Goal: Task Accomplishment & Management: Manage account settings

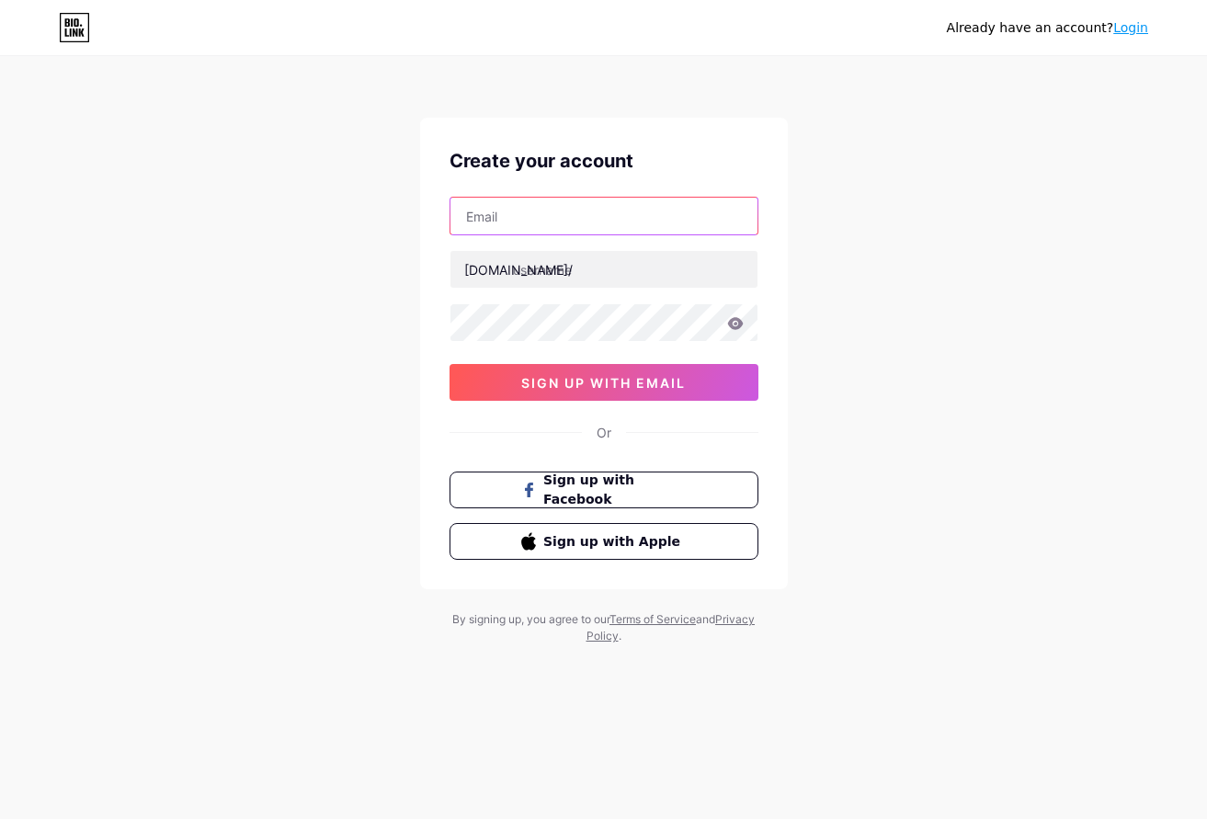
click at [471, 226] on input "text" at bounding box center [604, 216] width 307 height 37
type input "rajinkalidek@gmail.com"
click at [555, 295] on div "rajinkalidek@gmail.com bio.link/ 0cAFcWeA42QHdutf8OjnRjm-N3Moopek253KpRri_ZUxO-…" at bounding box center [604, 299] width 309 height 204
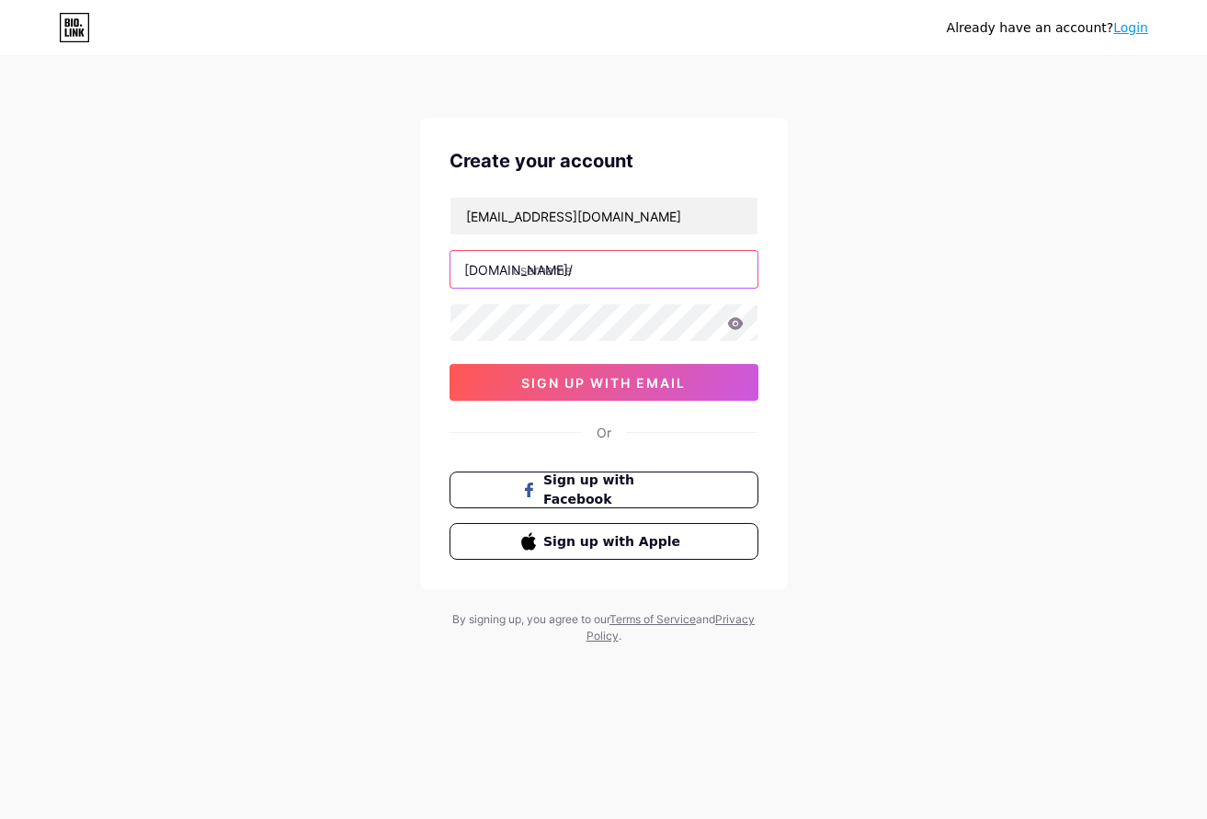
click at [574, 267] on input "text" at bounding box center [604, 269] width 307 height 37
type input "i"
type input "d"
type input "idebetdaftar"
click at [558, 380] on span "sign up with email" at bounding box center [603, 383] width 165 height 16
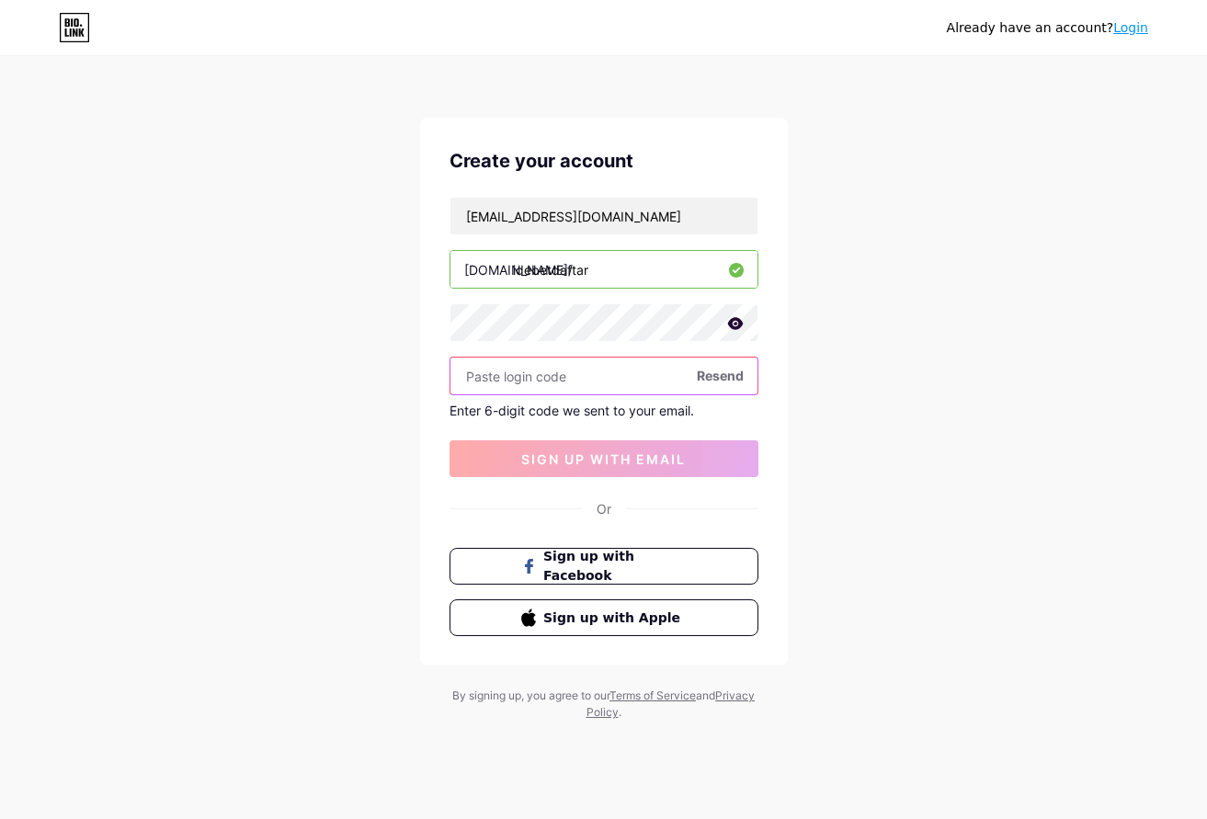
paste input "912784"
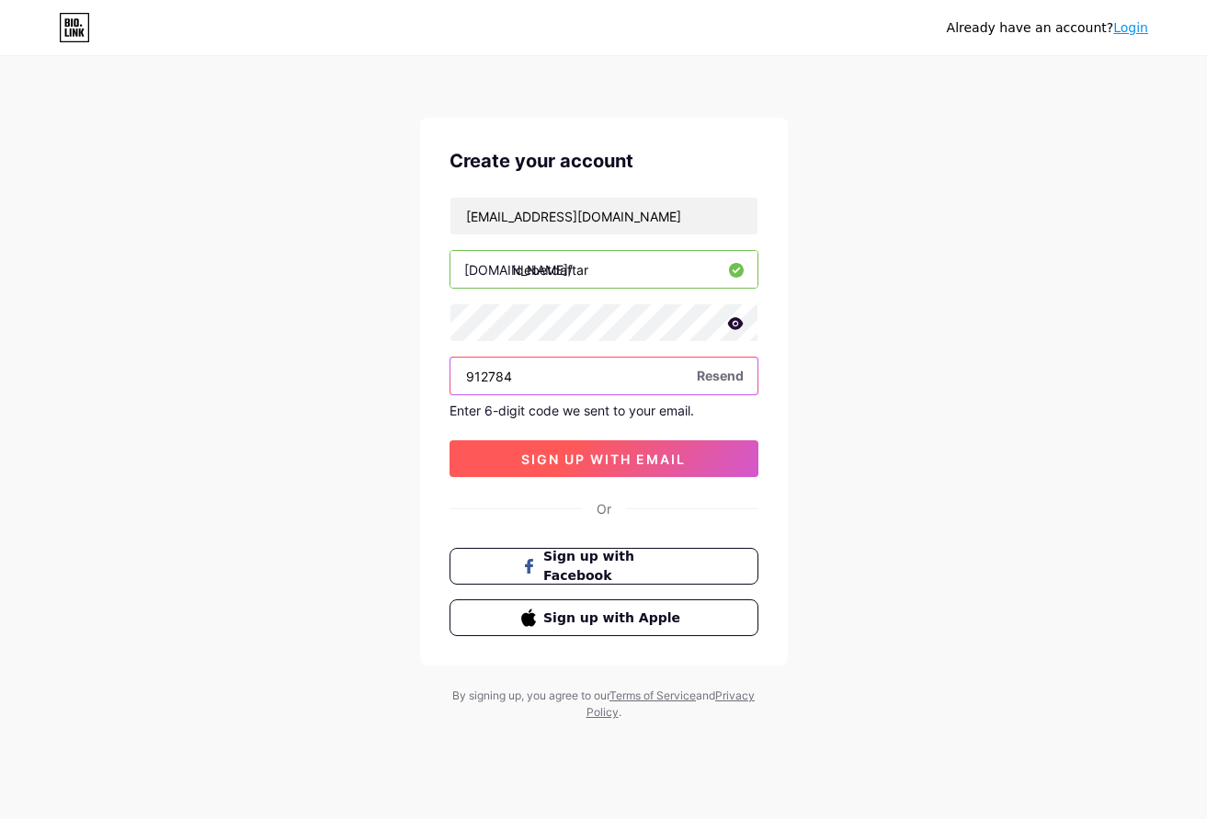
type input "912784"
click at [625, 463] on span "sign up with email" at bounding box center [603, 460] width 165 height 16
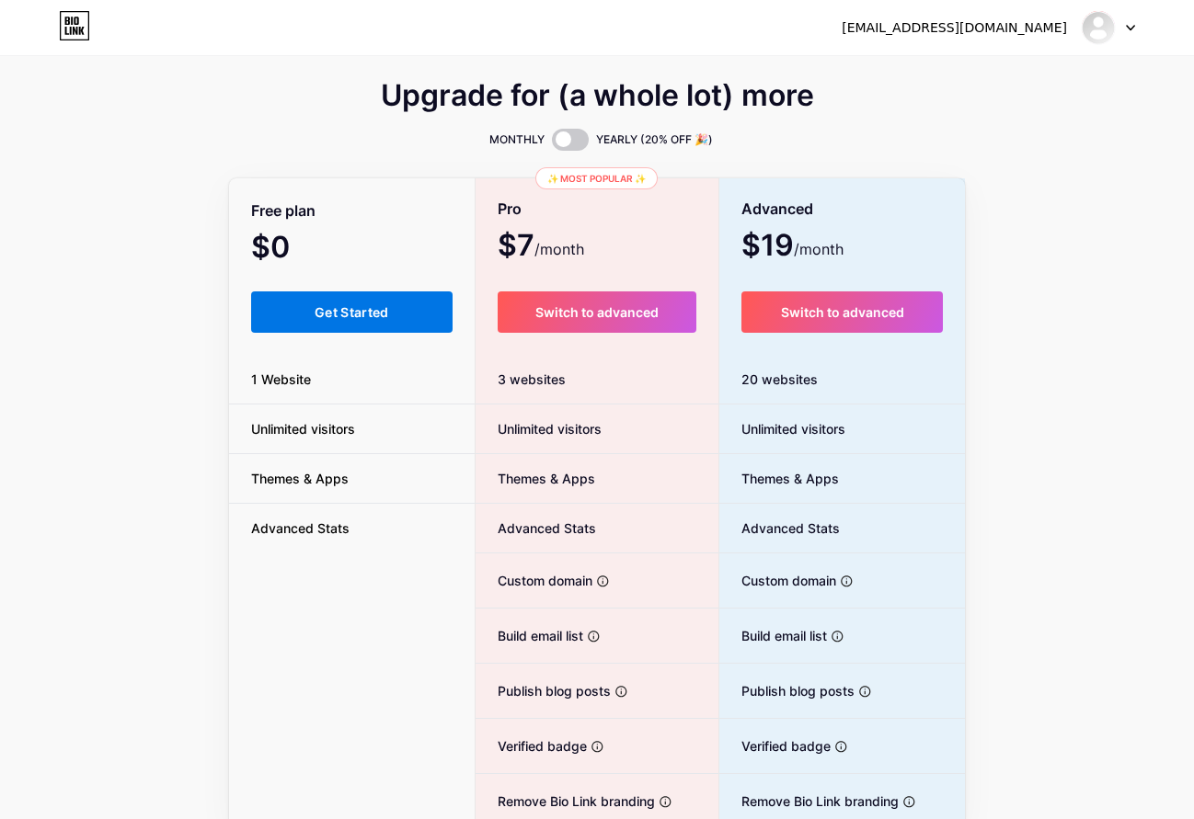
click at [360, 324] on button "Get Started" at bounding box center [351, 312] width 201 height 41
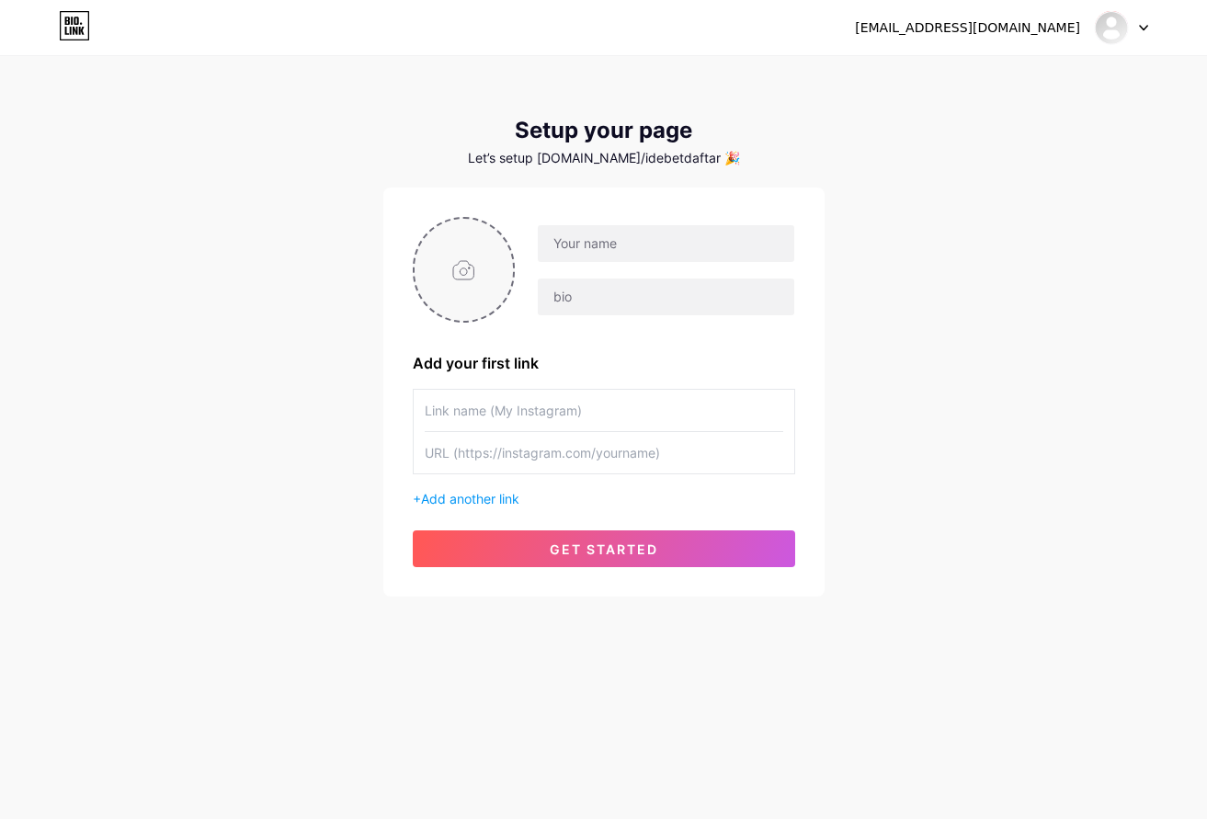
click at [490, 240] on input "file" at bounding box center [464, 270] width 99 height 102
type input "C:\fakepath\v4zrjfD_11zon.jpeg"
click at [599, 237] on input "text" at bounding box center [666, 243] width 256 height 37
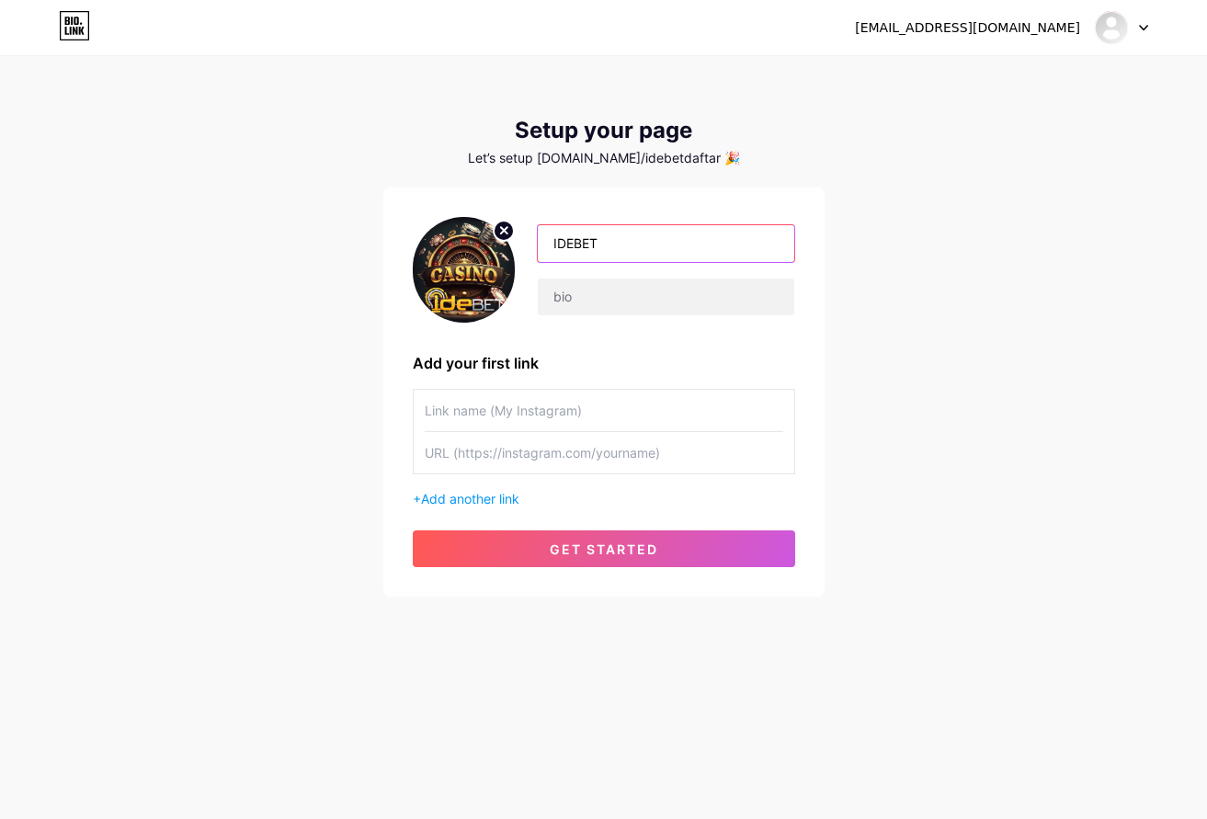
type input "IDEBET"
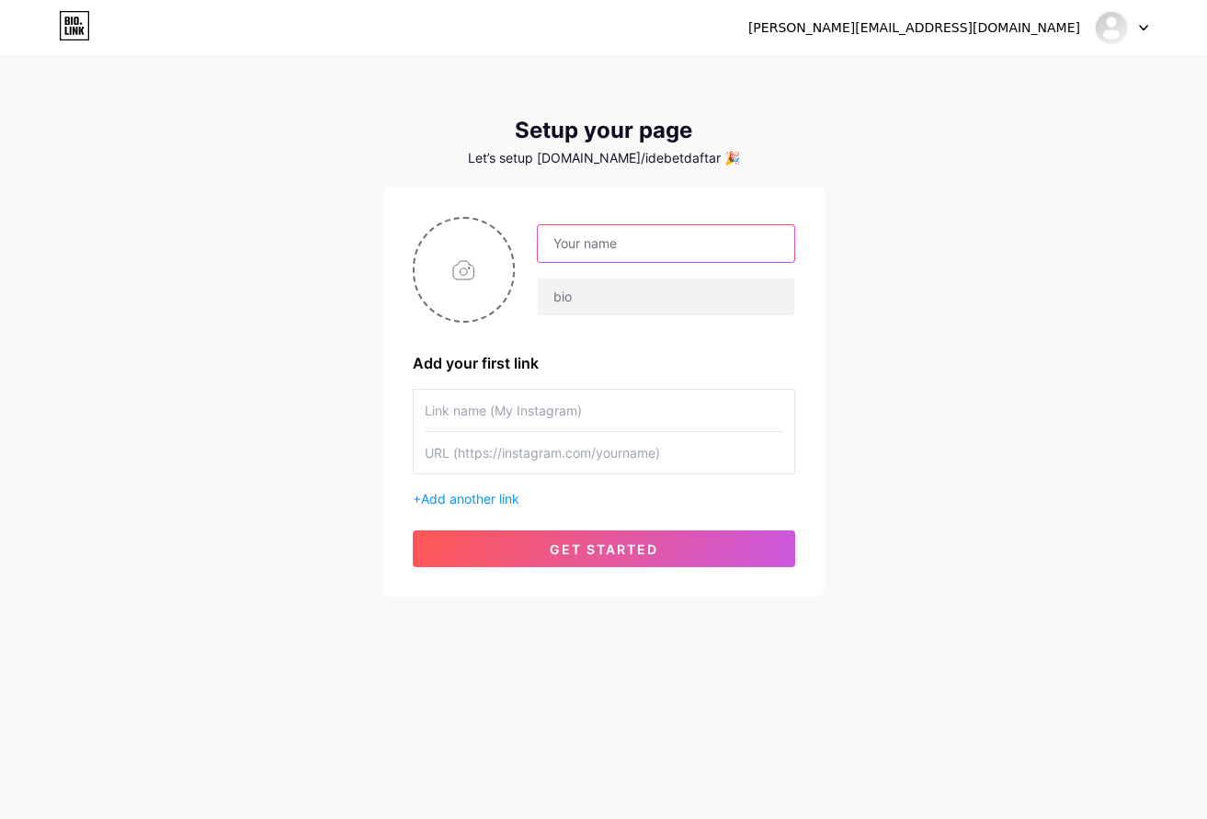
click at [624, 248] on input "text" at bounding box center [666, 243] width 256 height 37
click at [496, 280] on input "file" at bounding box center [464, 270] width 99 height 102
type input "C:\fakepath\hcz5q1I.jpeg"
click at [558, 244] on input "text" at bounding box center [666, 243] width 256 height 37
type input "IDEBET"
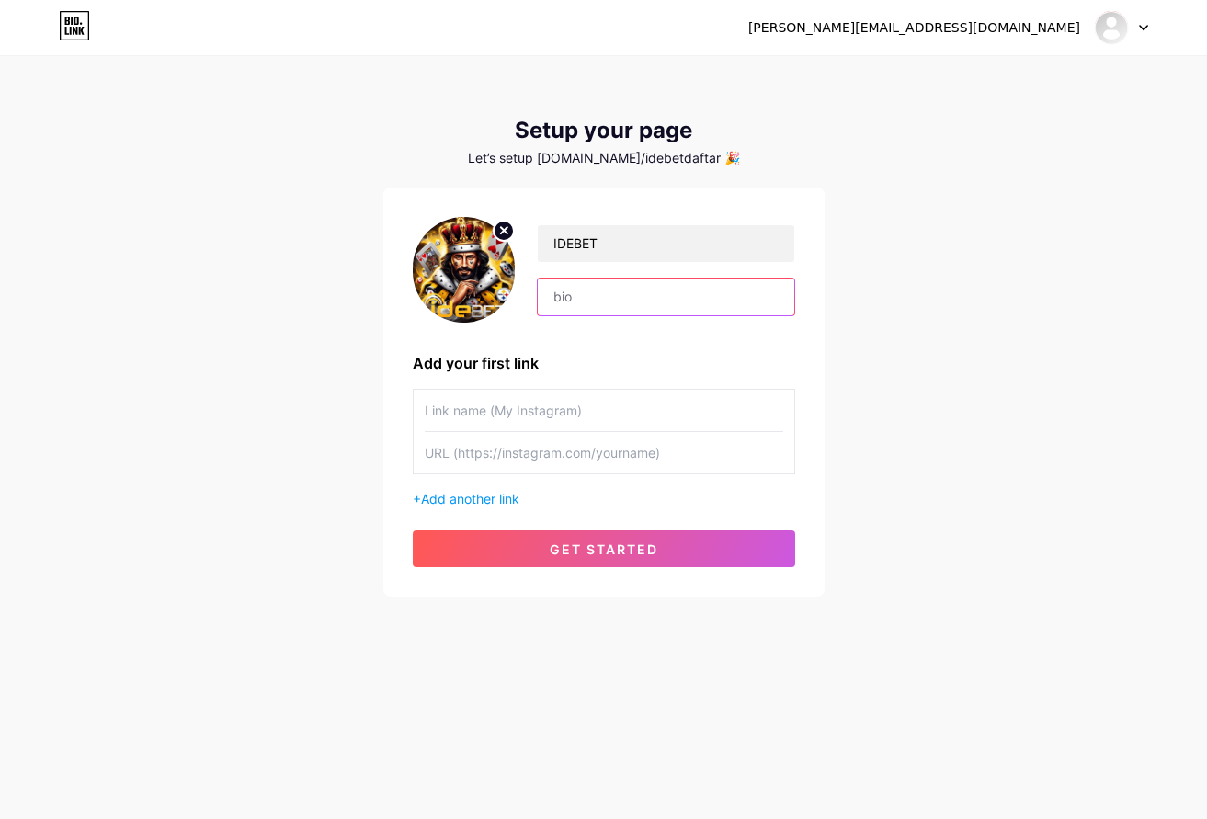
paste input "Daftar sekarang dan nikmati bonus tiada henti di IDEBET!"
type input "Daftar sekarang dan nikmati bonus tiada henti di IDEBET!"
click at [573, 399] on input "text" at bounding box center [604, 410] width 359 height 41
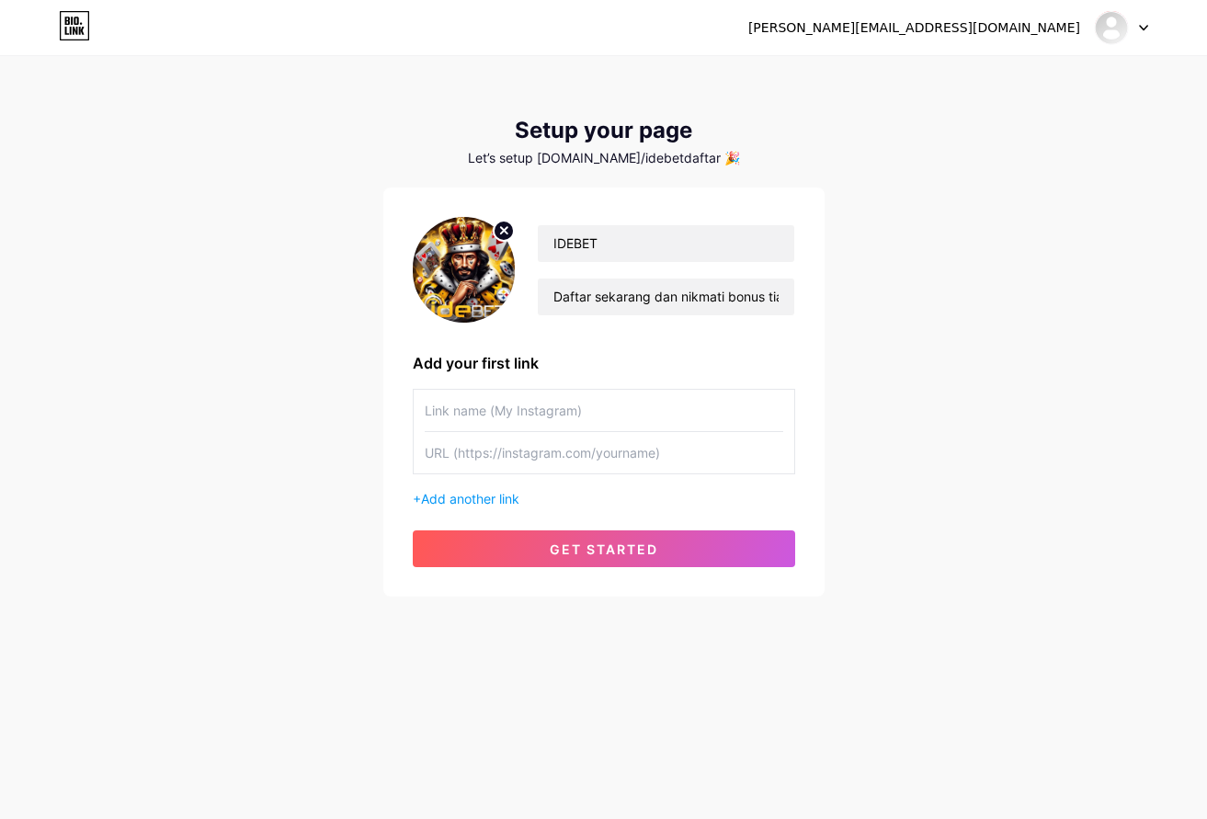
click at [395, 335] on div "IDEBET Daftar sekarang dan nikmati bonus tiada henti di IDEBET! Add your first …" at bounding box center [603, 392] width 441 height 409
click at [539, 416] on input "text" at bounding box center [604, 410] width 359 height 41
type input "idea"
type input "IDEBET"
click at [649, 457] on input "text" at bounding box center [604, 452] width 359 height 41
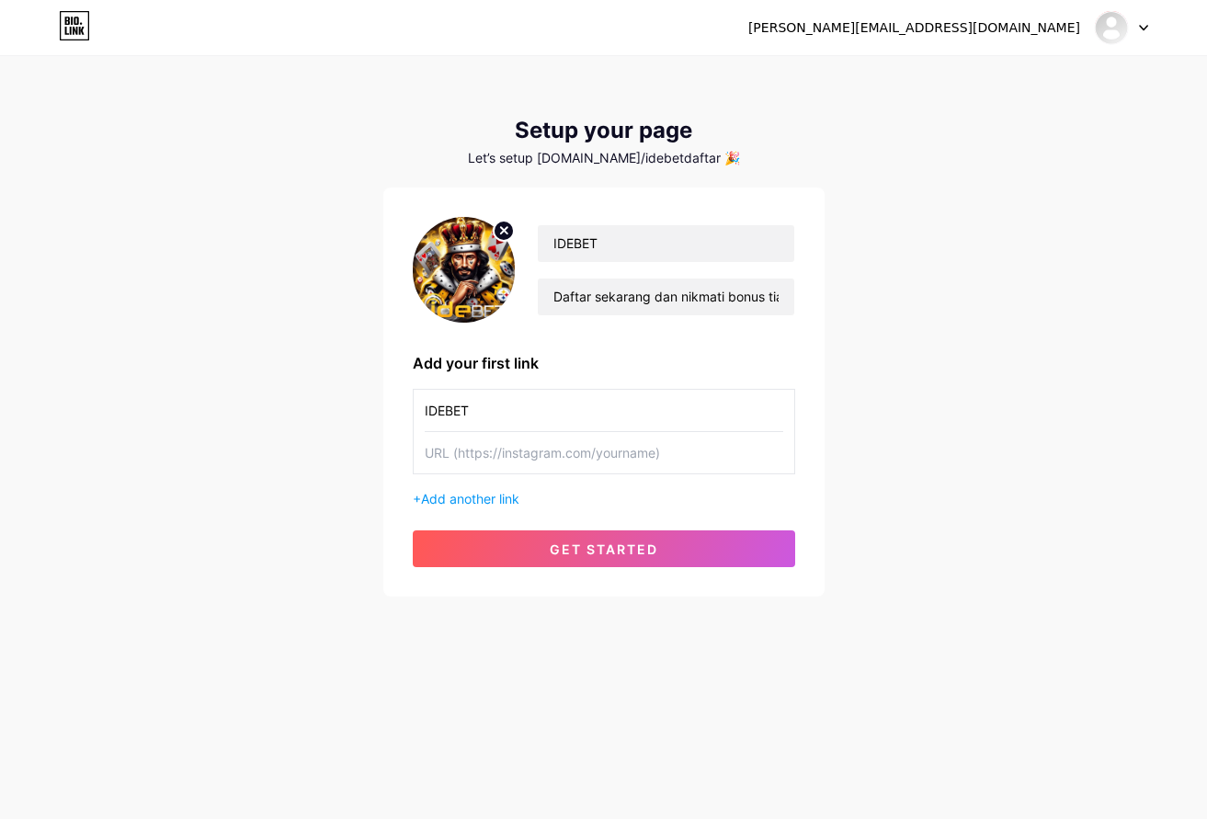
paste input "http://ua.chipsofttech.com/"
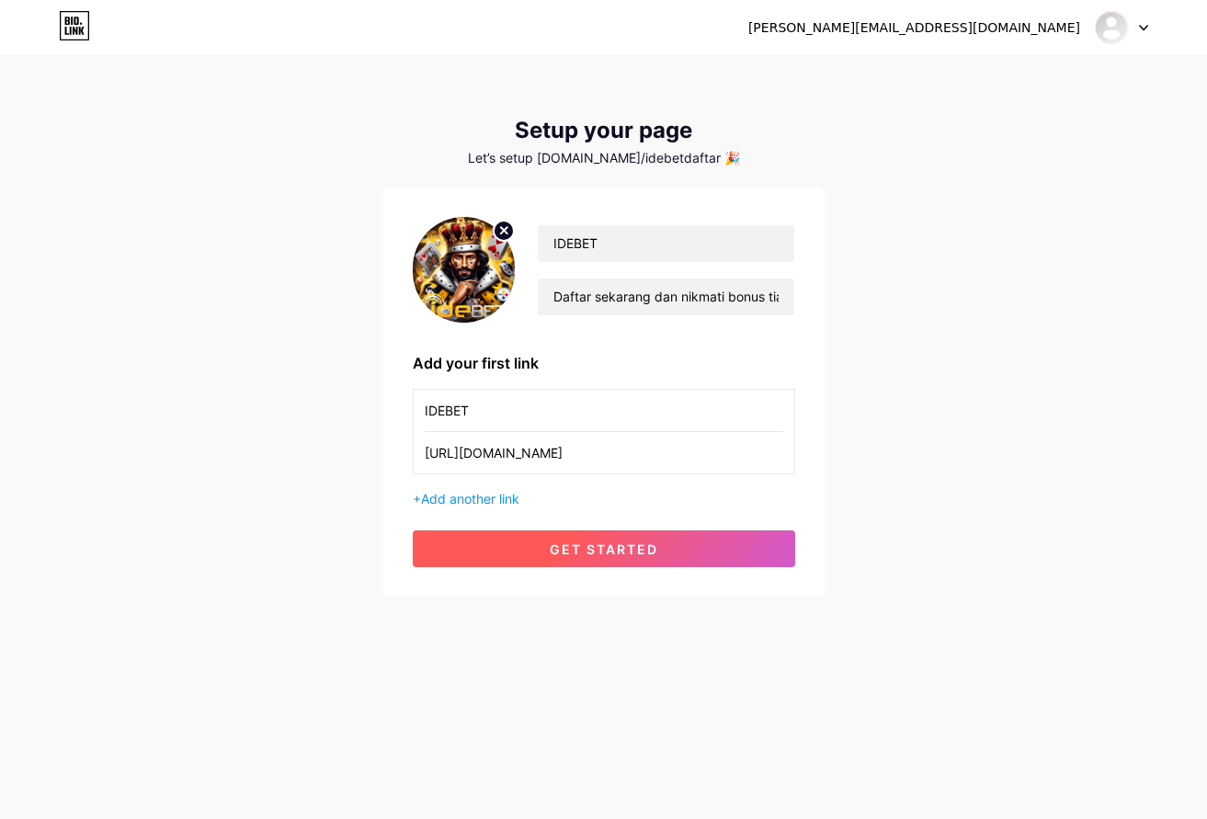
type input "http://ua.chipsofttech.com/"
click at [612, 537] on button "get started" at bounding box center [604, 549] width 383 height 37
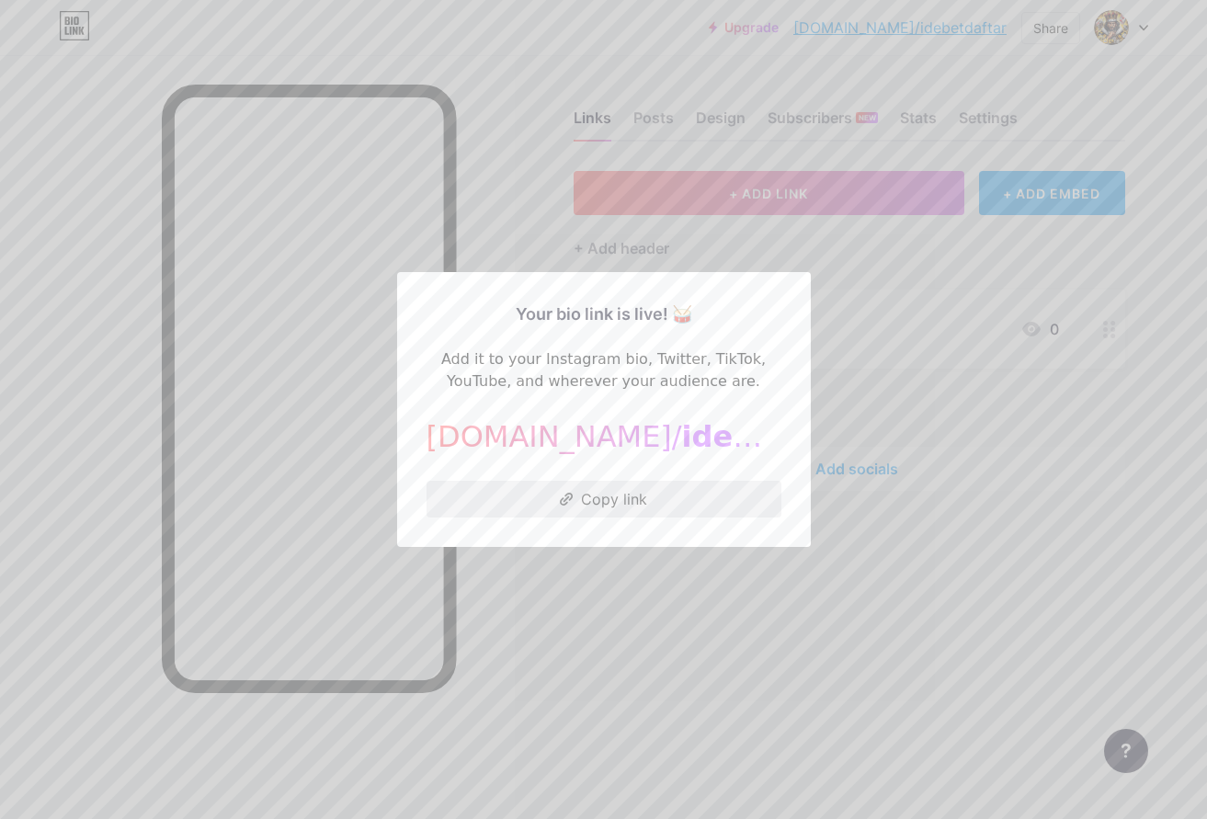
click at [687, 493] on button "Copy link" at bounding box center [604, 499] width 355 height 37
click at [679, 188] on div at bounding box center [603, 409] width 1207 height 819
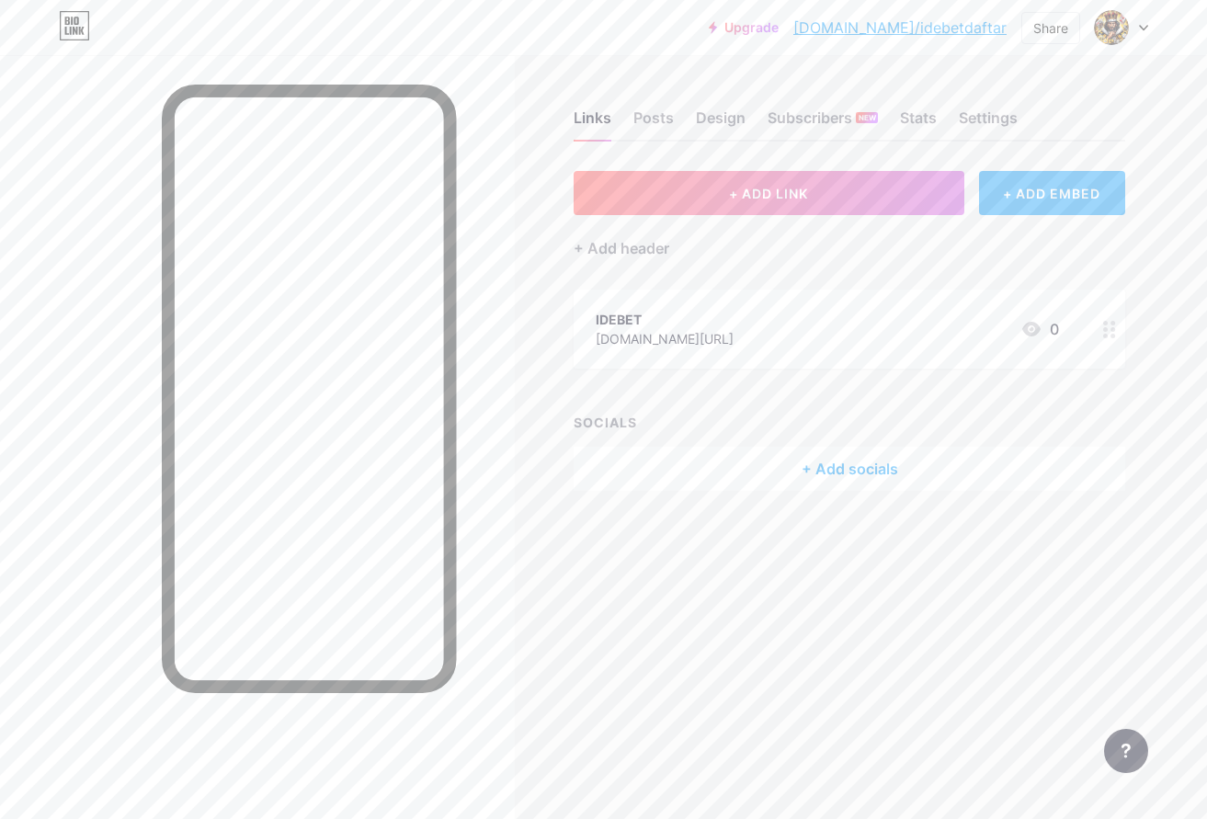
click at [1009, 200] on div "+ ADD EMBED" at bounding box center [1052, 193] width 146 height 44
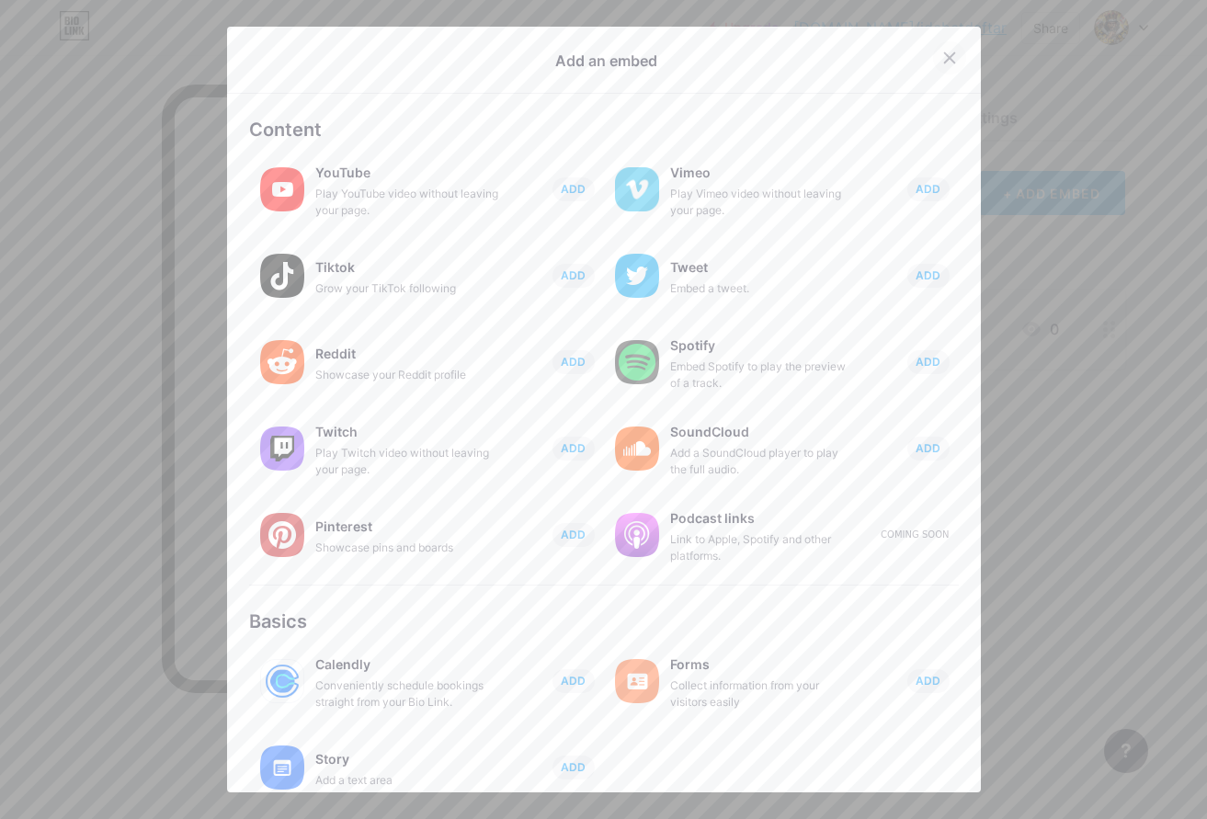
click at [944, 55] on icon at bounding box center [949, 57] width 10 height 10
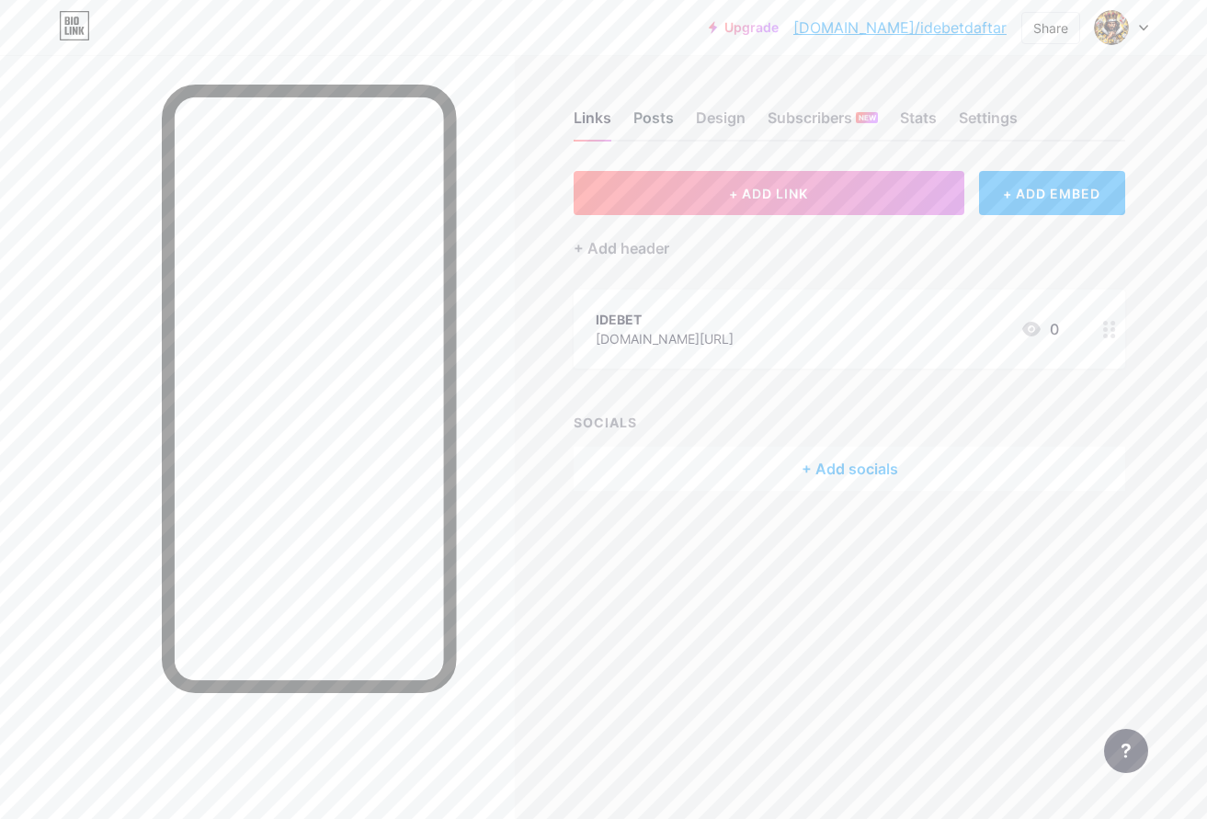
click at [659, 132] on div "Posts" at bounding box center [654, 123] width 40 height 33
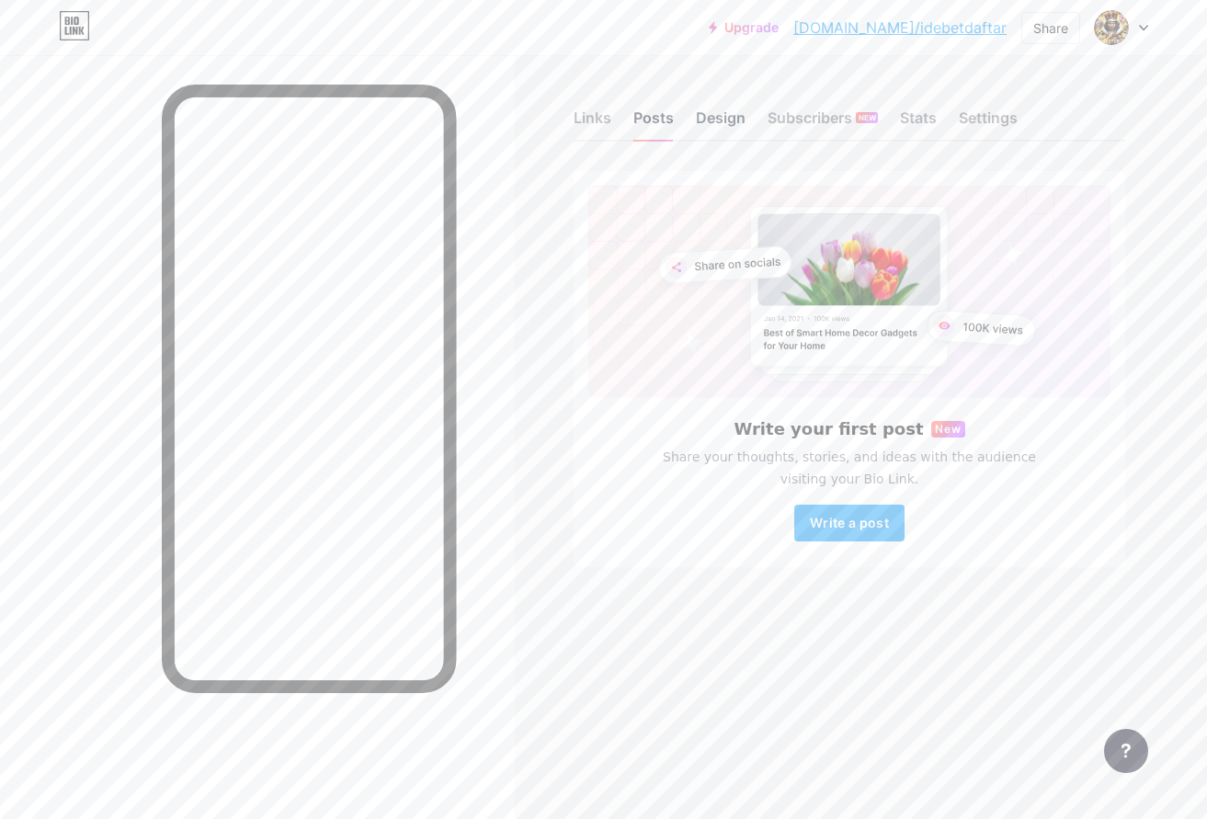
click at [703, 125] on div "Design" at bounding box center [721, 123] width 50 height 33
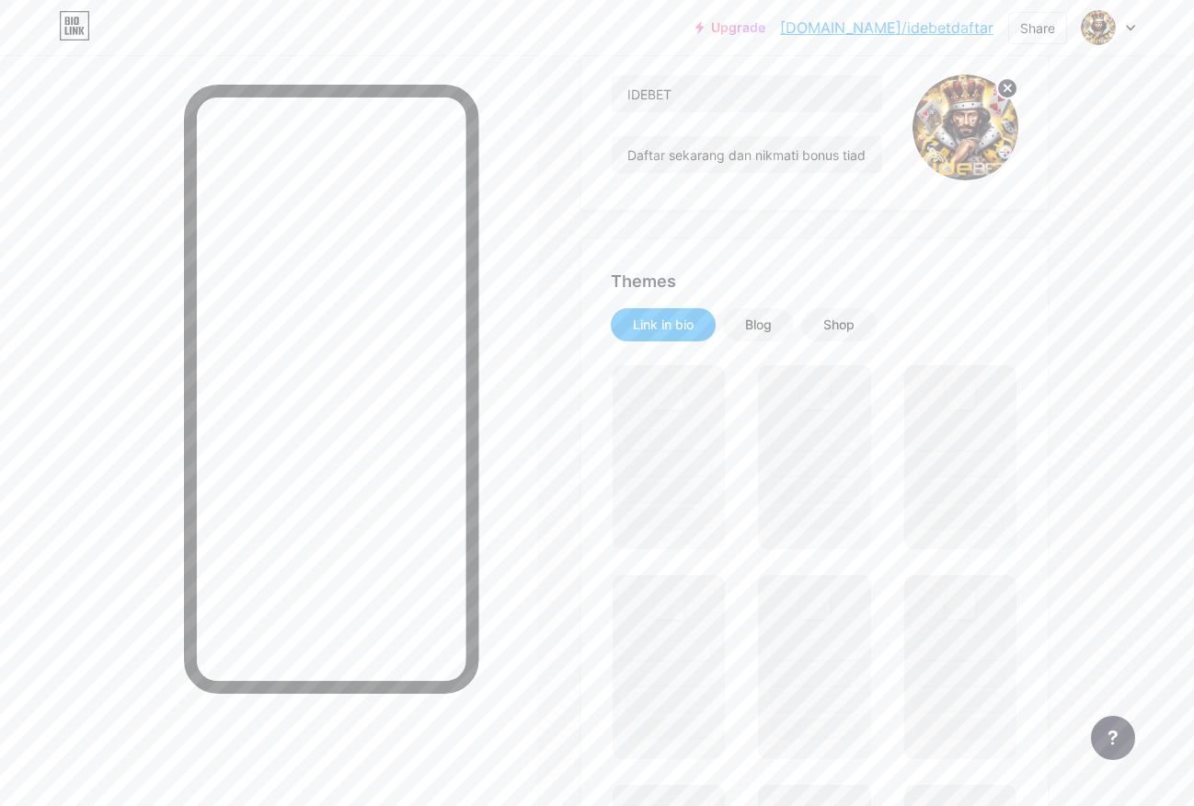
scroll to position [306, 0]
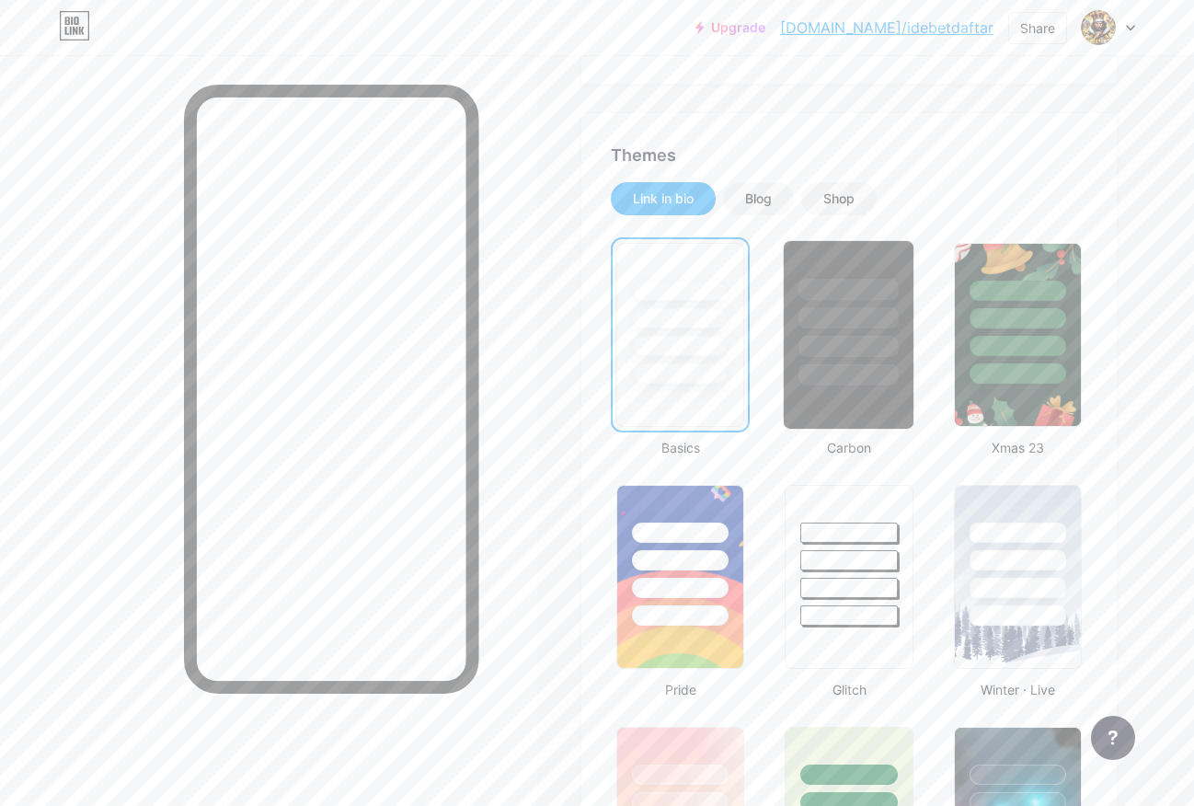
click at [845, 342] on div at bounding box center [848, 346] width 99 height 21
click at [845, 345] on div at bounding box center [848, 346] width 97 height 20
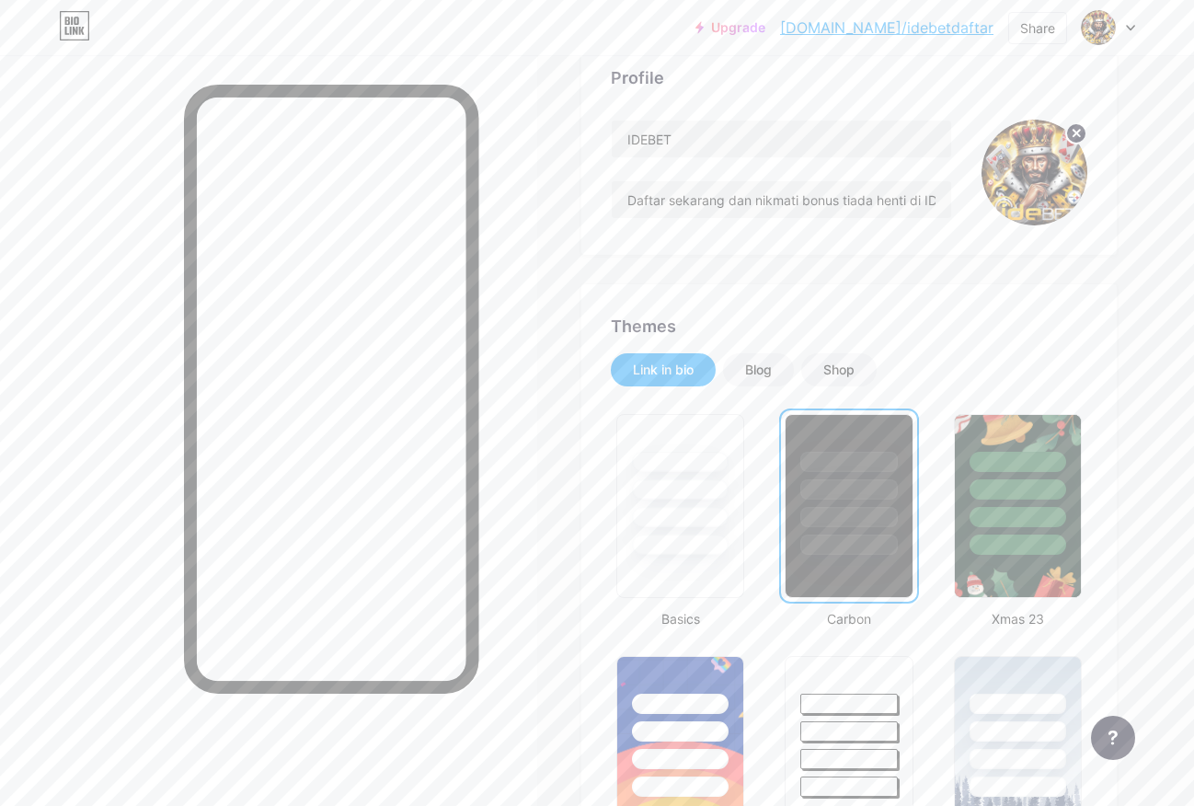
scroll to position [0, 0]
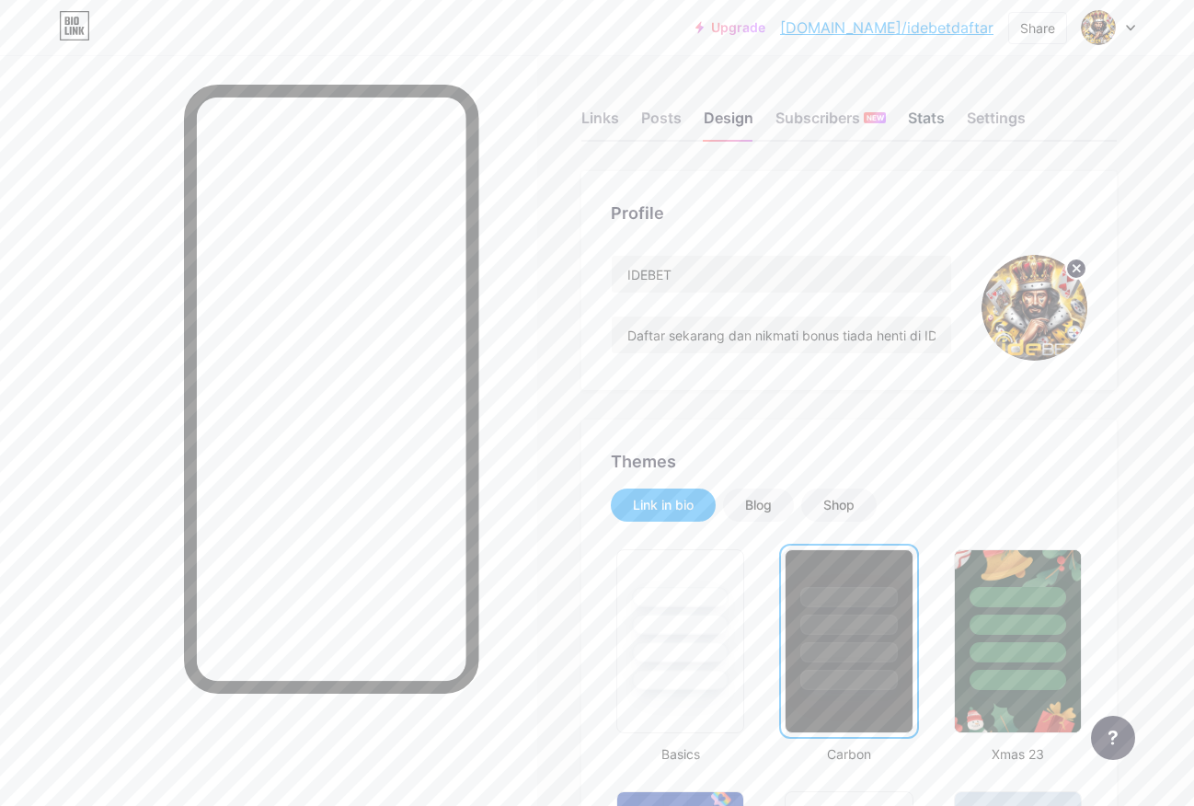
click at [925, 119] on div "Stats" at bounding box center [926, 123] width 37 height 33
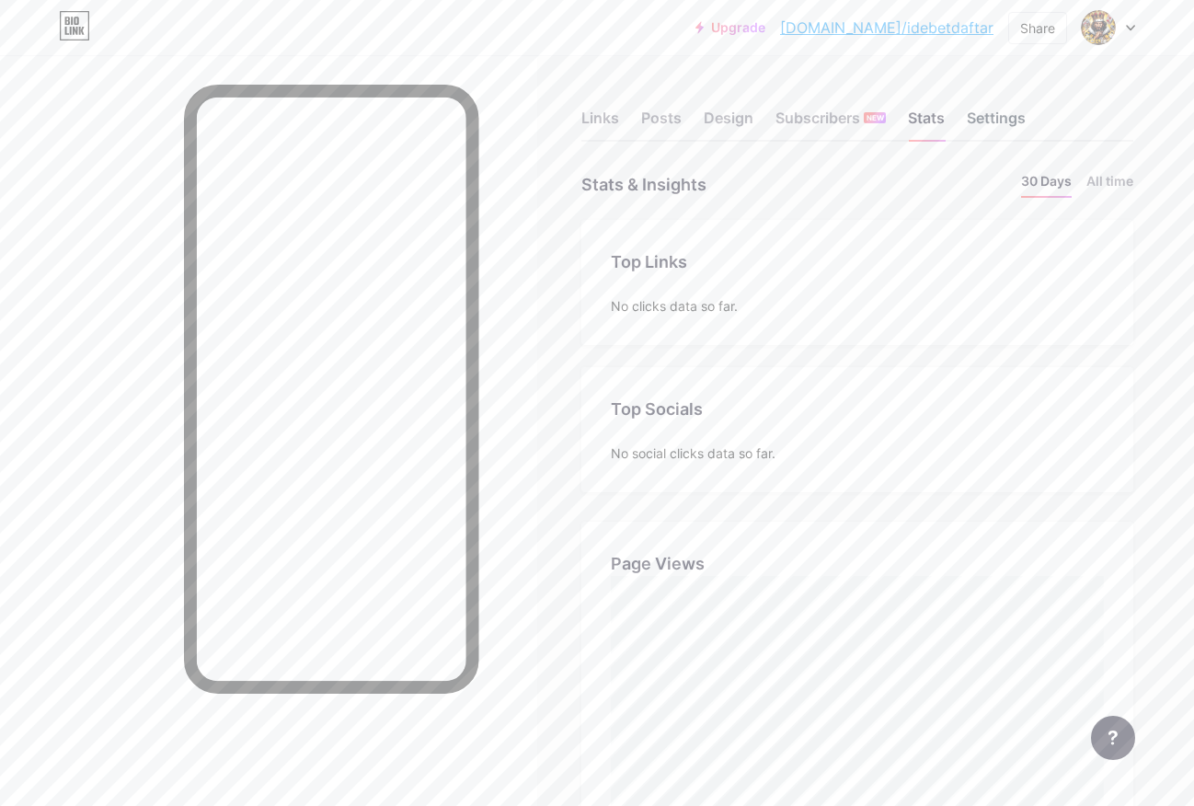
click at [973, 137] on div "Settings" at bounding box center [995, 123] width 59 height 33
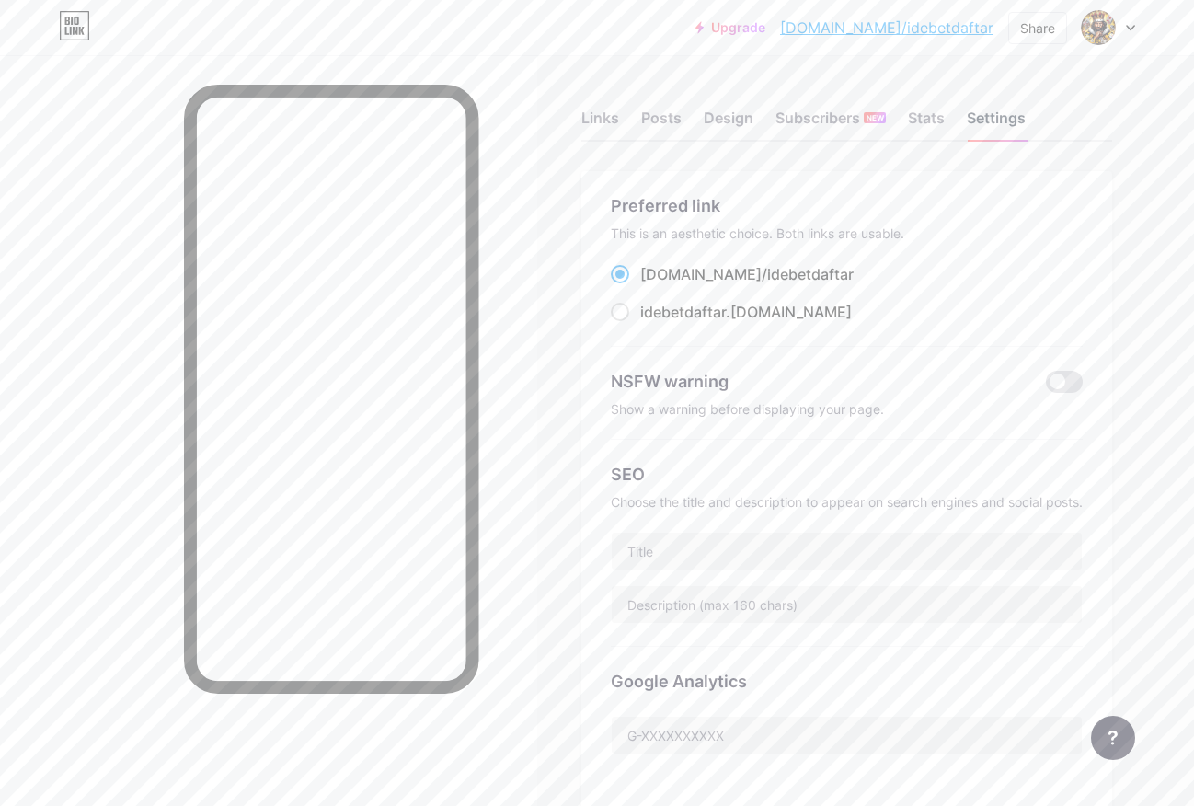
click at [992, 124] on div "Settings" at bounding box center [995, 123] width 59 height 33
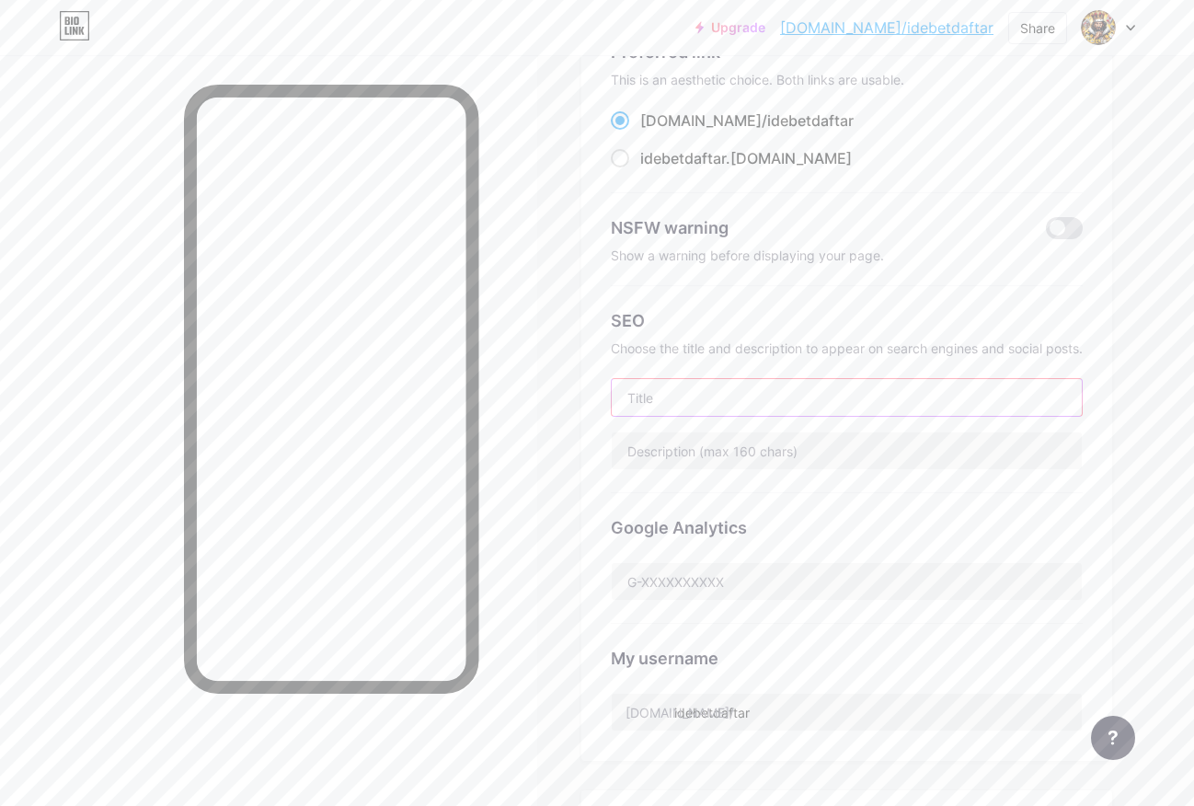
click at [722, 408] on input "text" at bounding box center [847, 397] width 470 height 37
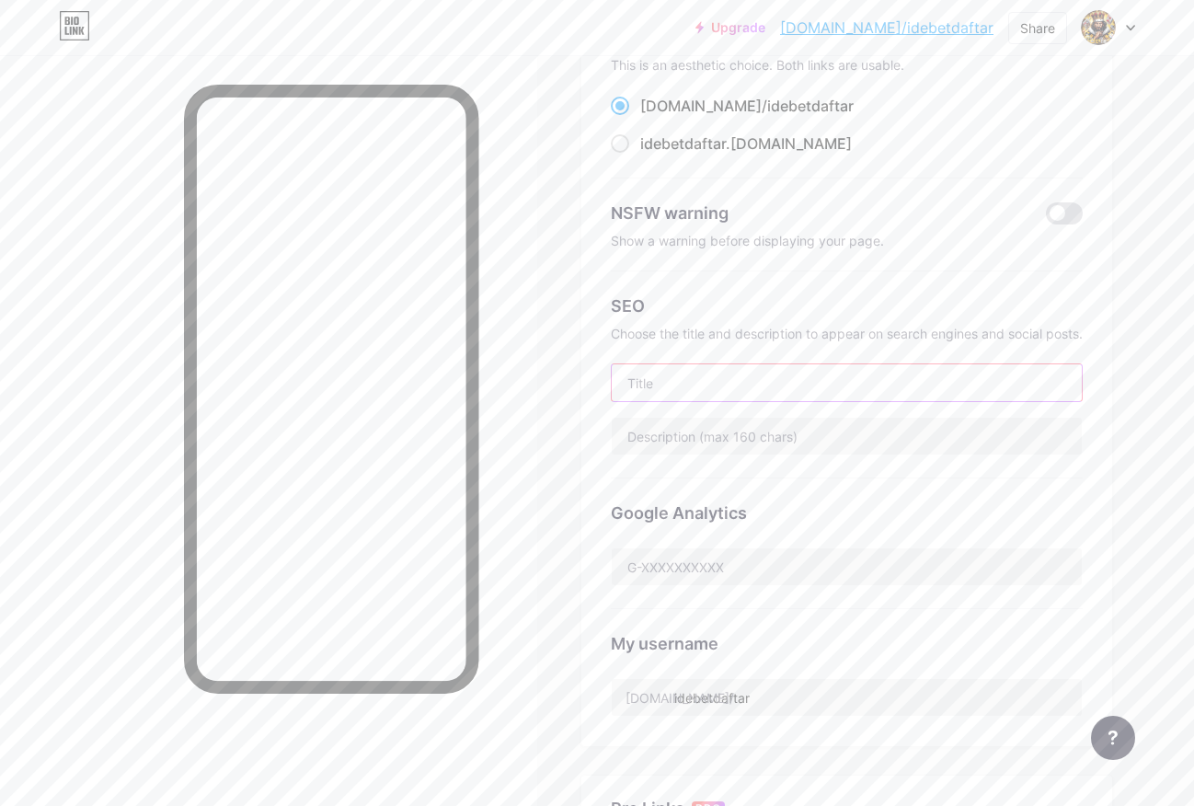
scroll to position [306, 0]
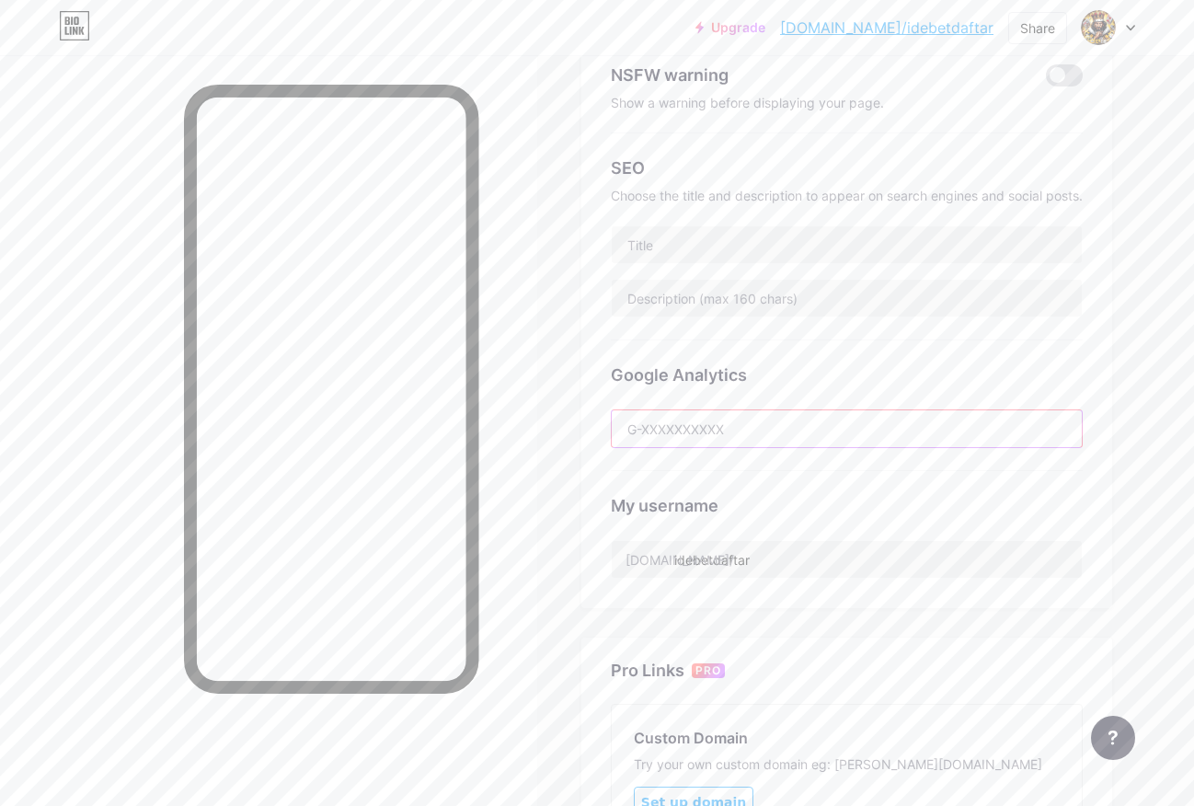
click at [680, 431] on input "text" at bounding box center [847, 428] width 470 height 37
paste input "IDEBET: Slot Modern, Jackpot Tiap Hari"
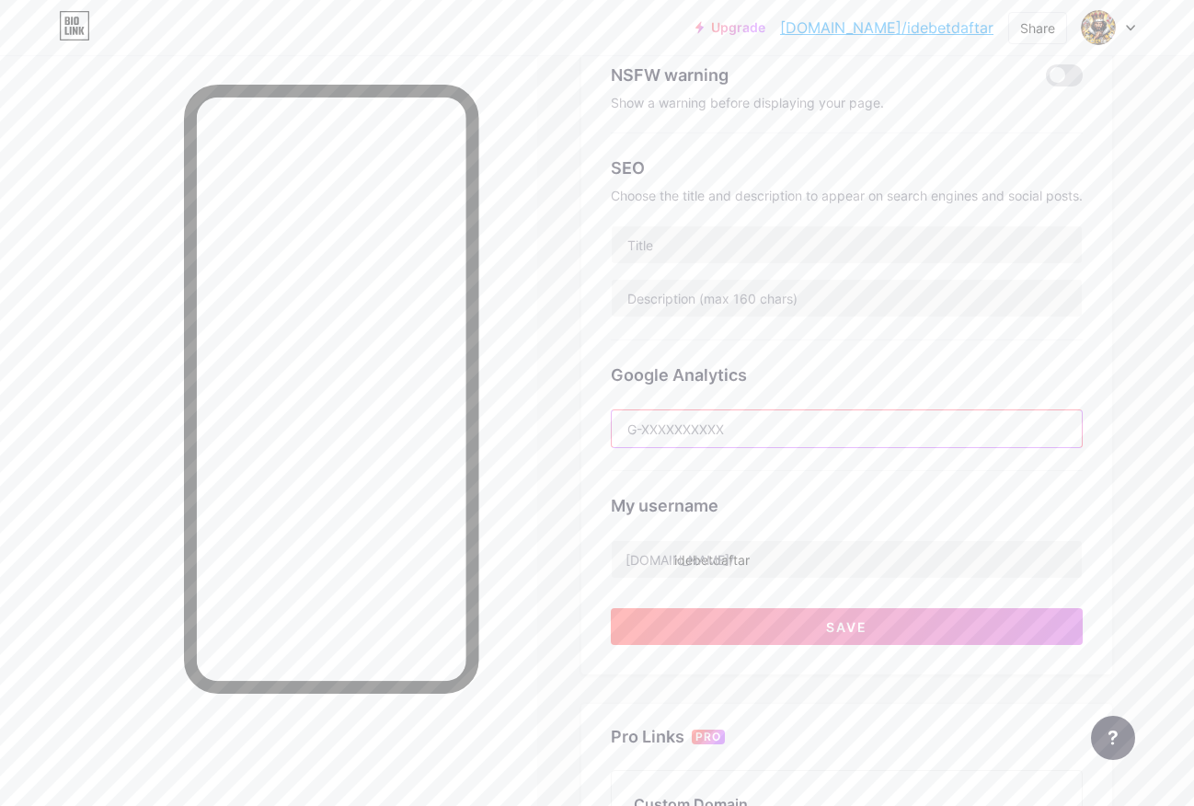
type input "IDEBET: Slot Modern, Jackpot Tiap Hari"
click at [756, 248] on input "text" at bounding box center [847, 244] width 470 height 37
paste input "IDEBET: Slot Modern, Jackpot Tiap Hari"
click at [727, 248] on input "IDEBET: Slot Modern, Jackpot Tiap Hari" at bounding box center [847, 244] width 470 height 37
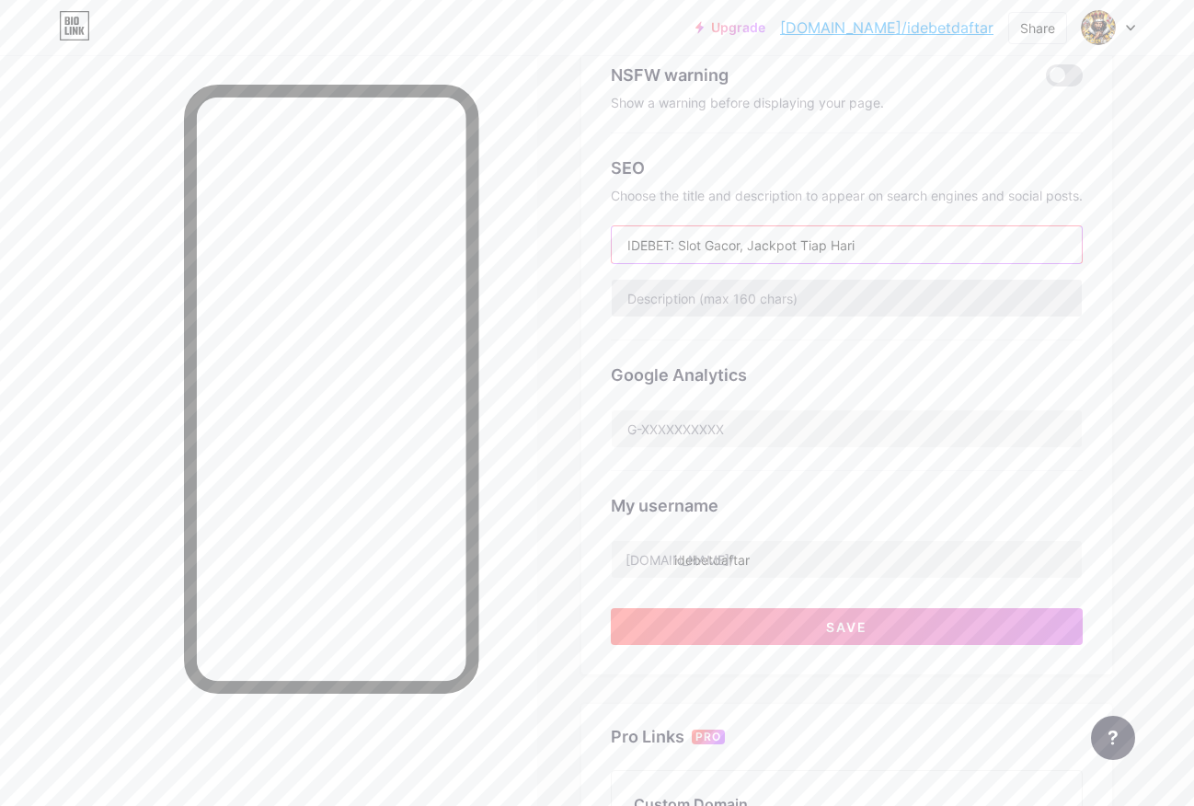
type input "IDEBET: Slot Gacor, Jackpot Tiap Hari"
drag, startPoint x: 767, startPoint y: 307, endPoint x: 814, endPoint y: 291, distance: 49.7
click at [767, 307] on input "text" at bounding box center [847, 298] width 470 height 37
click at [854, 254] on input "IDEBET: Slot Gacor, Jackpot Tiap Hari" at bounding box center [847, 244] width 470 height 37
click at [841, 289] on input "text" at bounding box center [847, 298] width 470 height 37
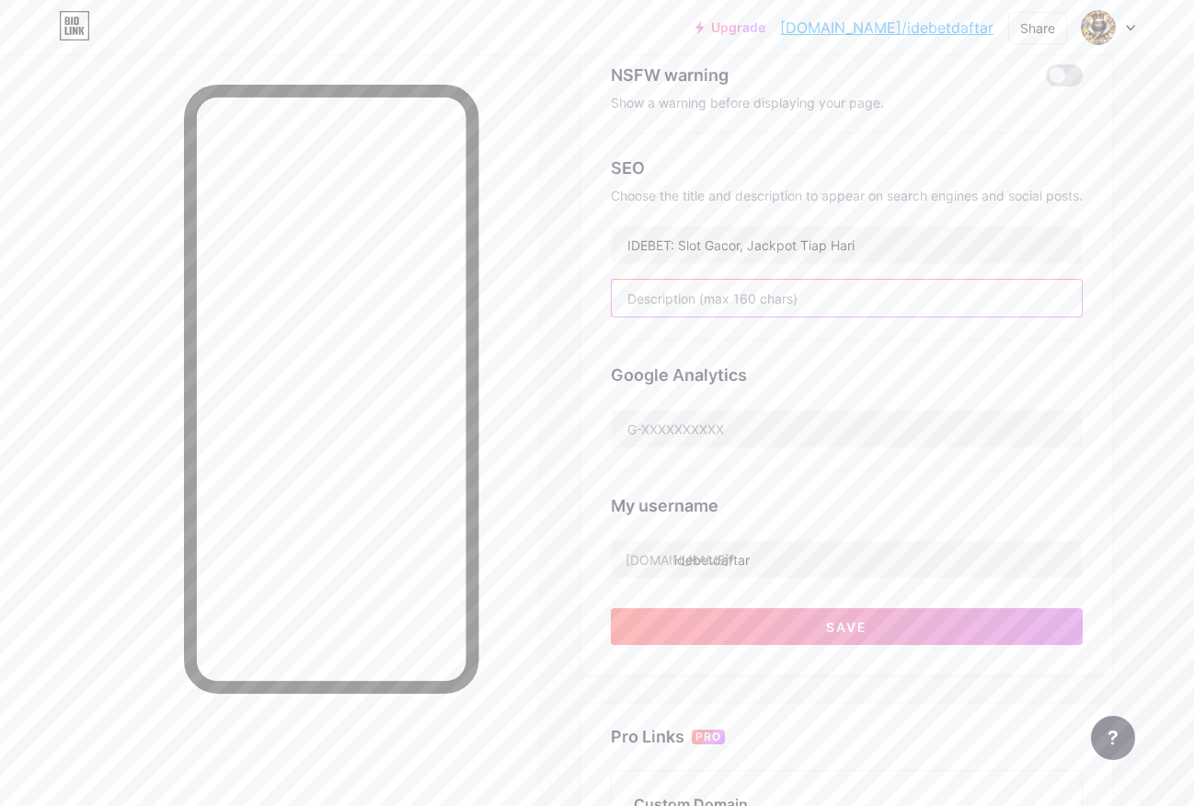
paste input "IDEBET adalah situs slot online terpercaya yang menghadirkan pengalaman bermain…"
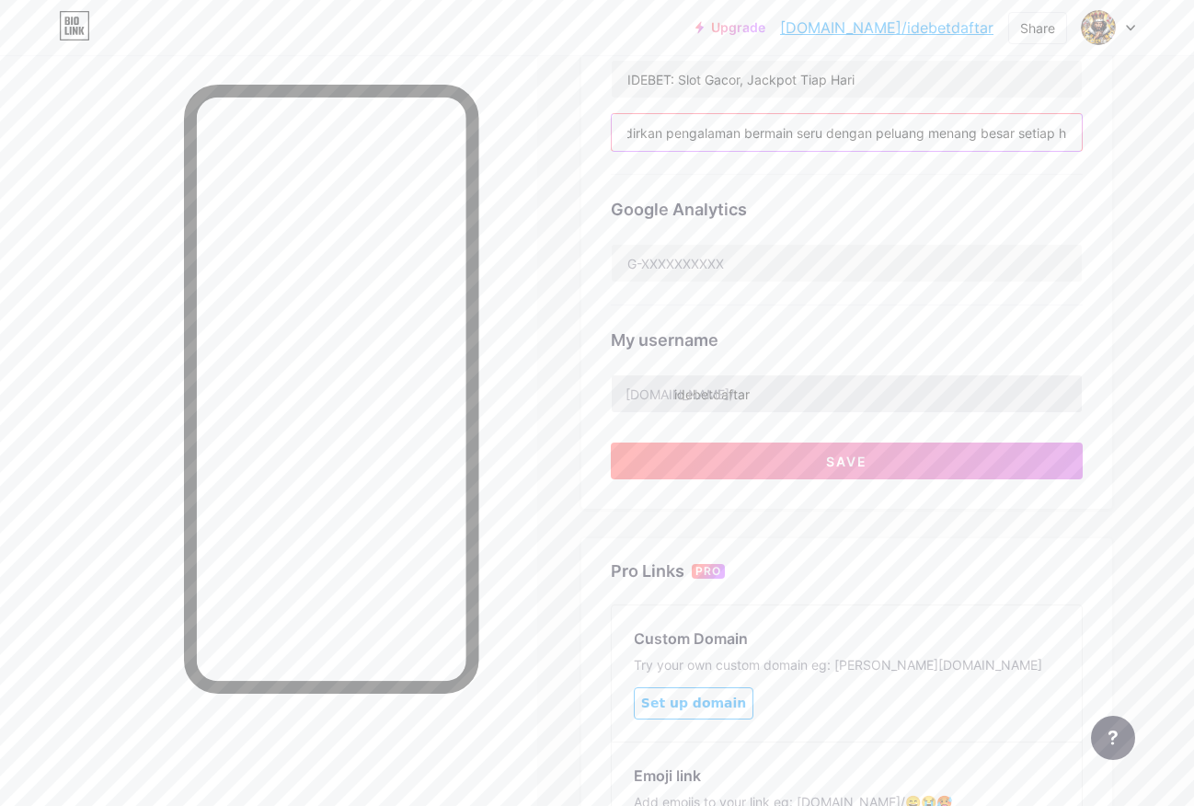
scroll to position [393, 0]
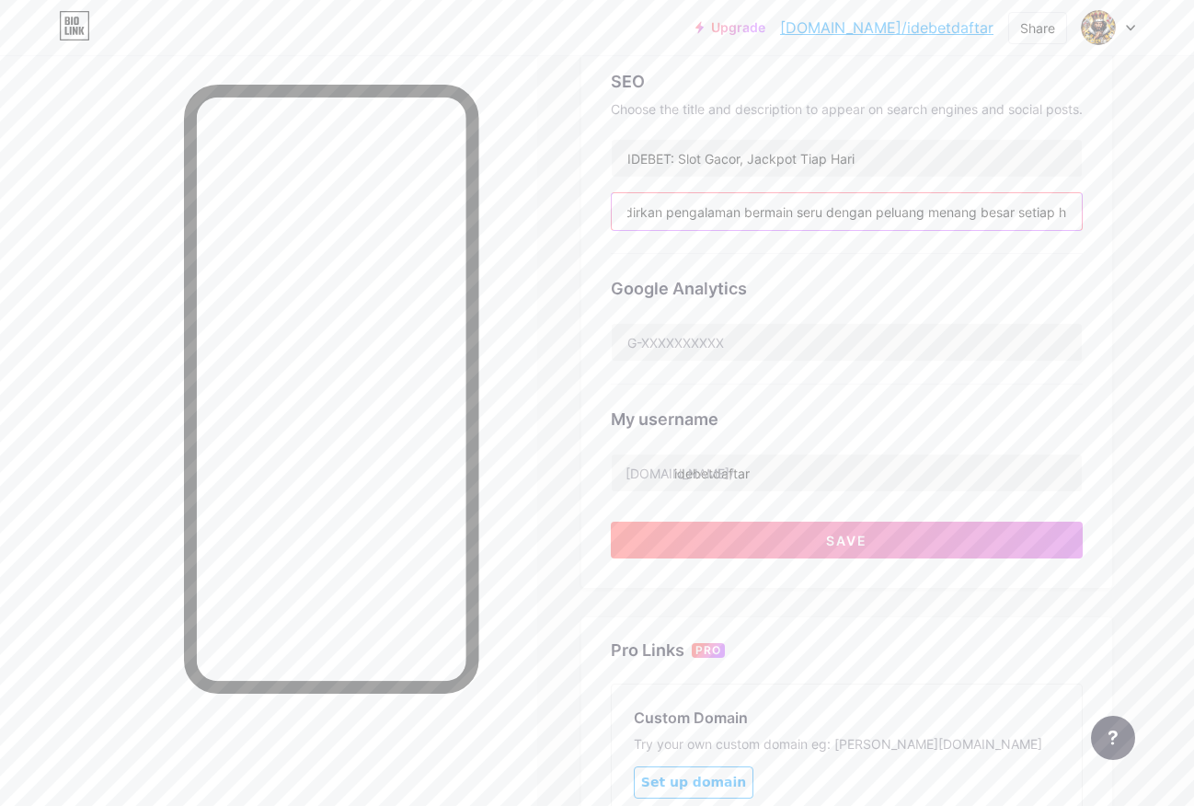
type input "IDEBET adalah situs slot online terpercaya yang menghadirkan pengalaman bermain…"
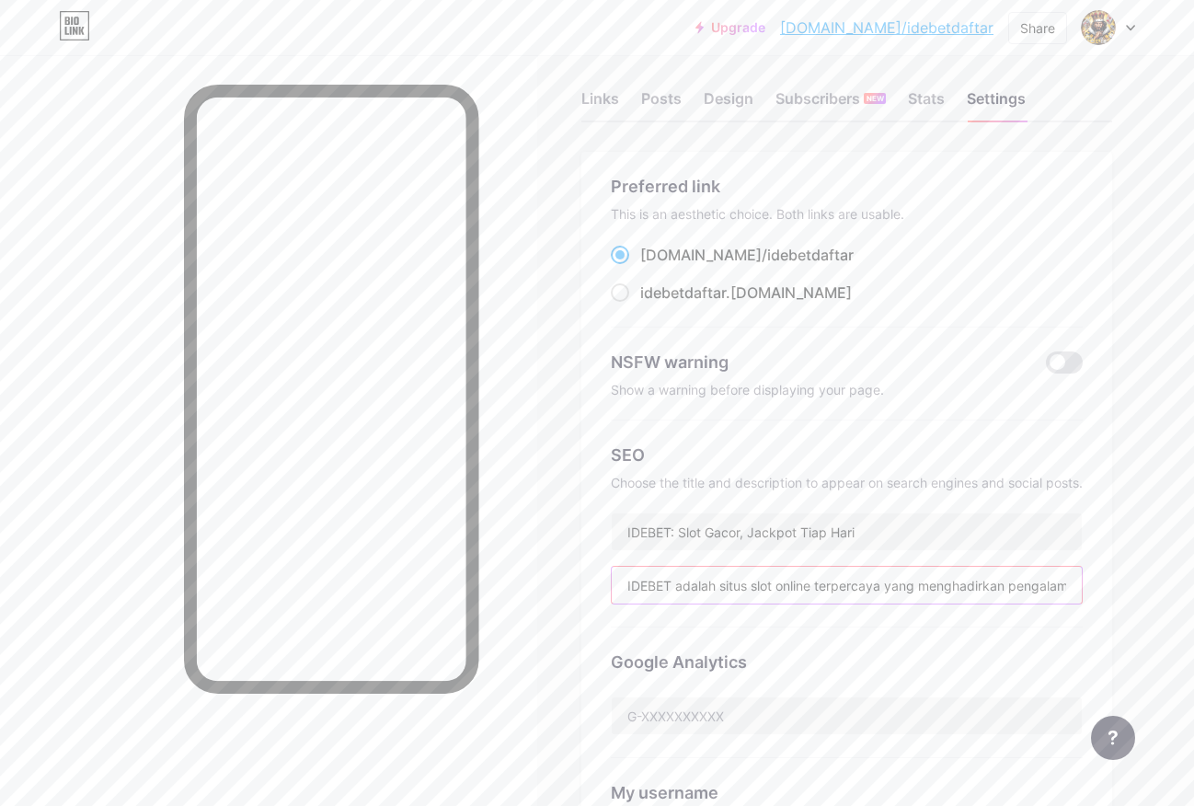
scroll to position [0, 0]
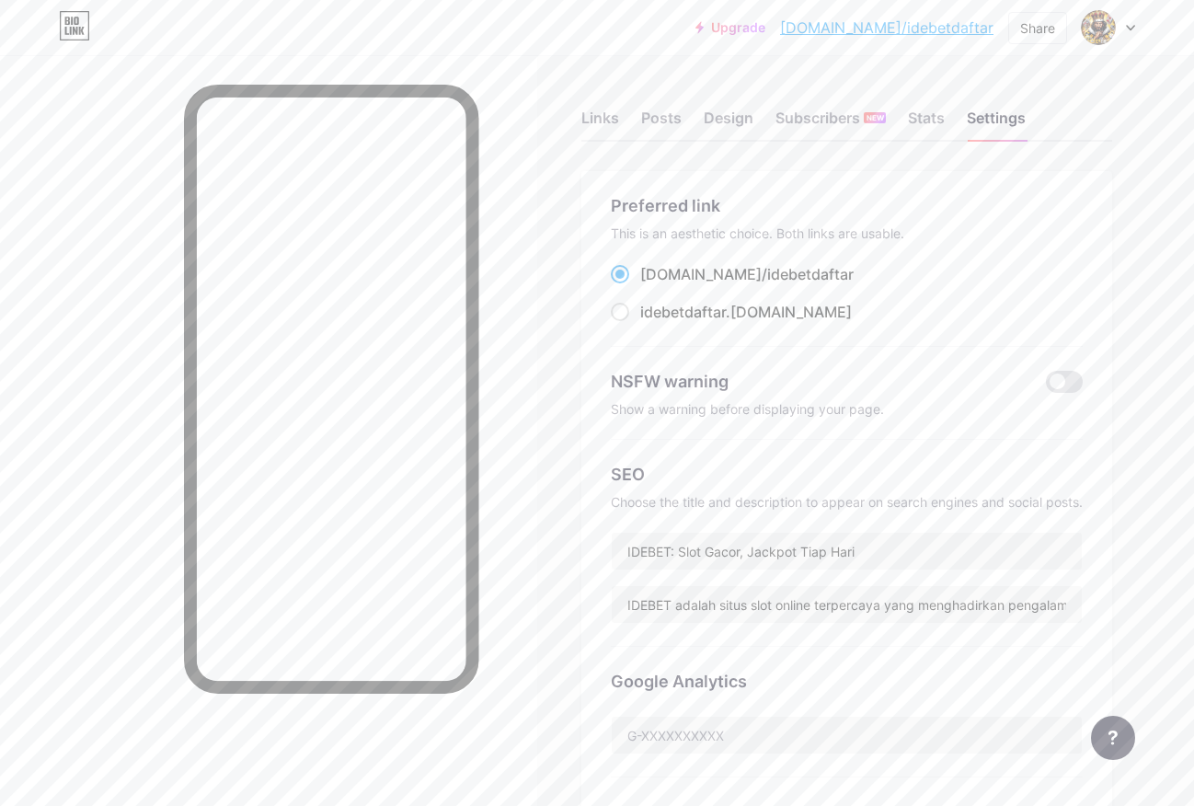
click at [939, 35] on link "[DOMAIN_NAME]/idebetdaftar" at bounding box center [886, 28] width 213 height 22
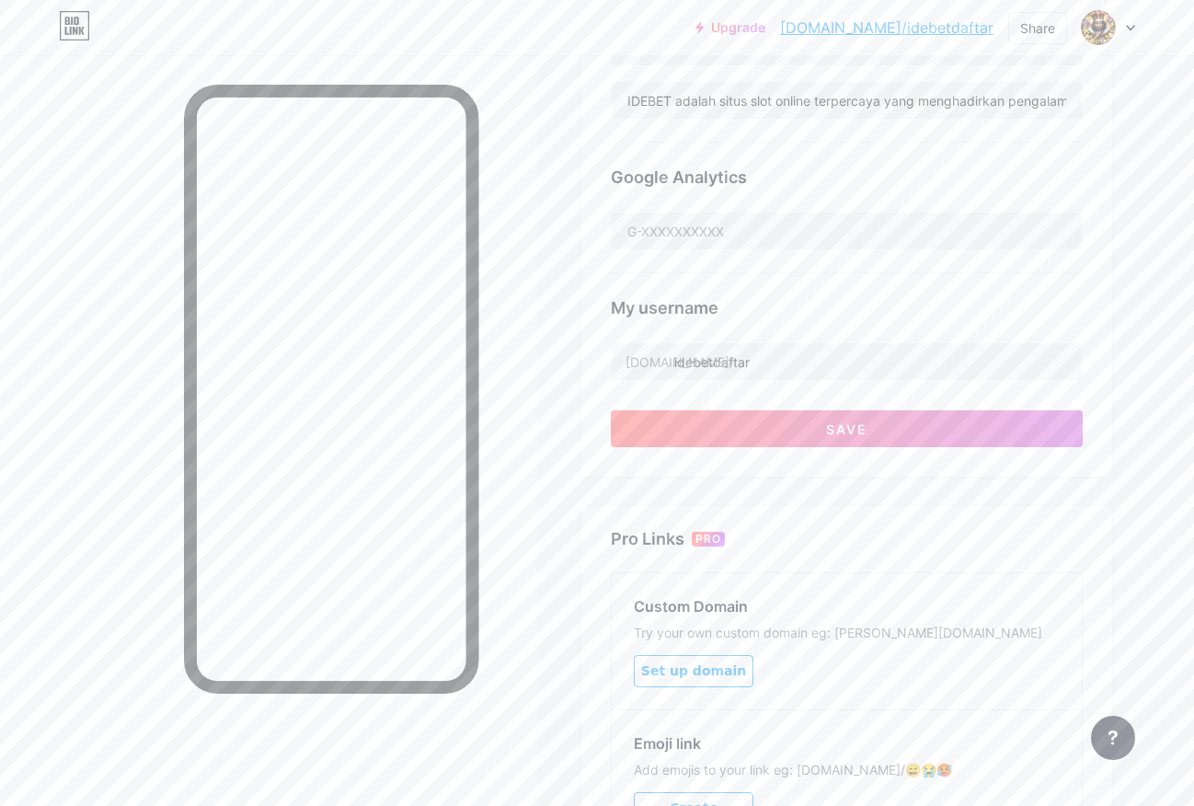
scroll to position [460, 0]
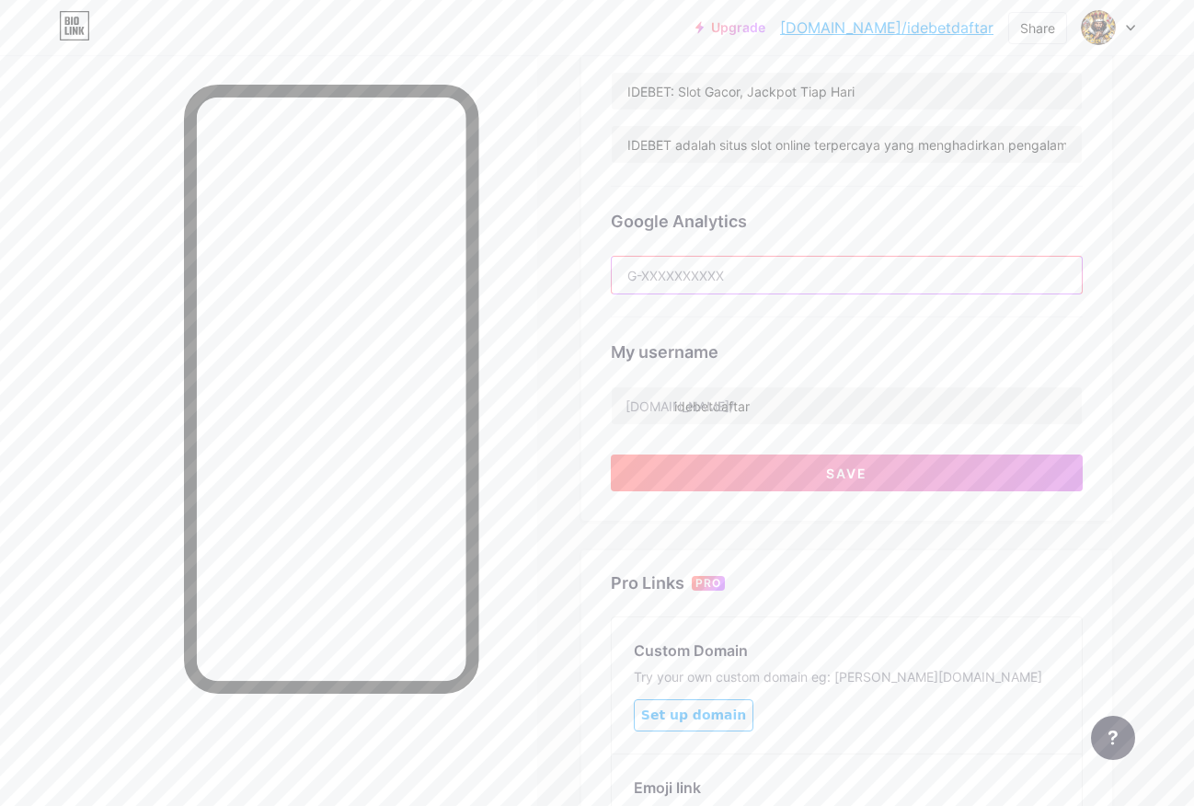
click at [715, 268] on input "text" at bounding box center [847, 275] width 470 height 37
paste input "G-7P57Z43FYT"
type input "G-7P57Z43FYT"
drag, startPoint x: 767, startPoint y: 460, endPoint x: 758, endPoint y: 465, distance: 10.7
click at [767, 461] on button "Save" at bounding box center [847, 472] width 472 height 37
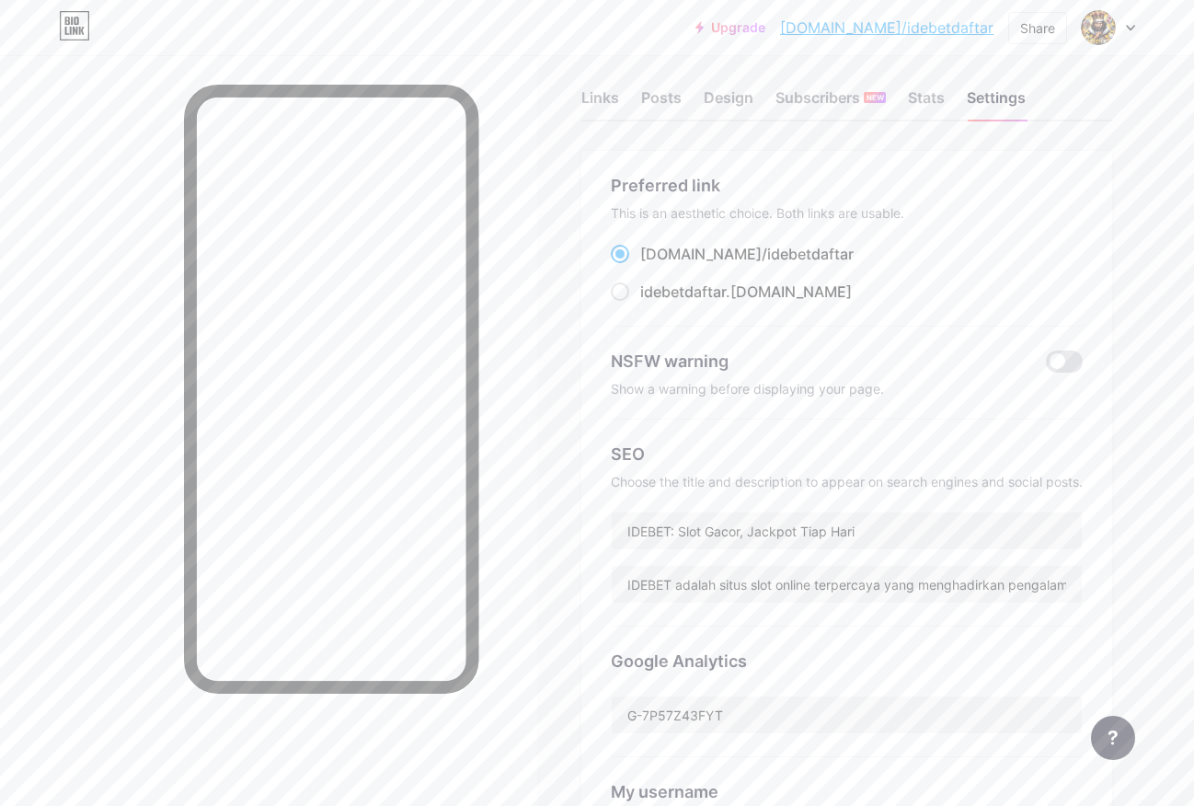
scroll to position [0, 0]
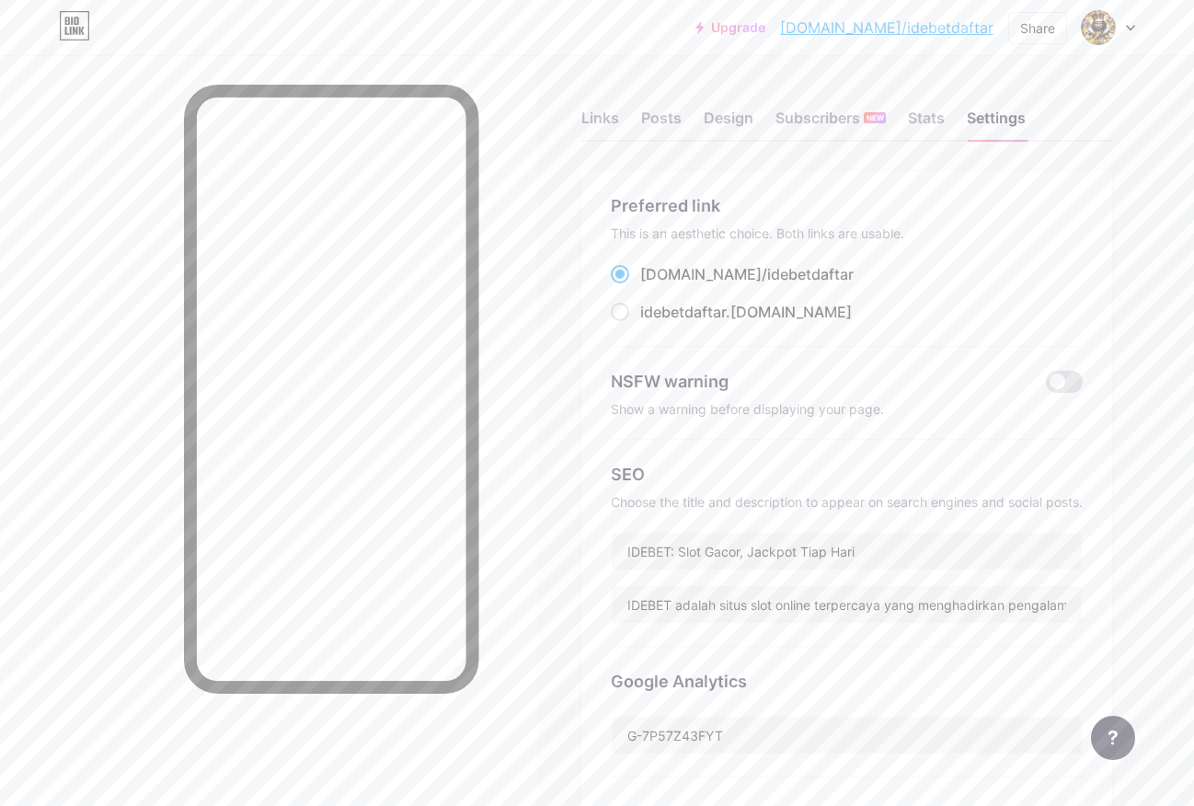
click at [926, 36] on link "[DOMAIN_NAME]/idebetdaftar" at bounding box center [886, 28] width 213 height 22
click at [986, 98] on div "Links Posts Design Subscribers NEW Stats Settings" at bounding box center [846, 109] width 531 height 64
click at [989, 107] on div "Settings" at bounding box center [995, 123] width 59 height 33
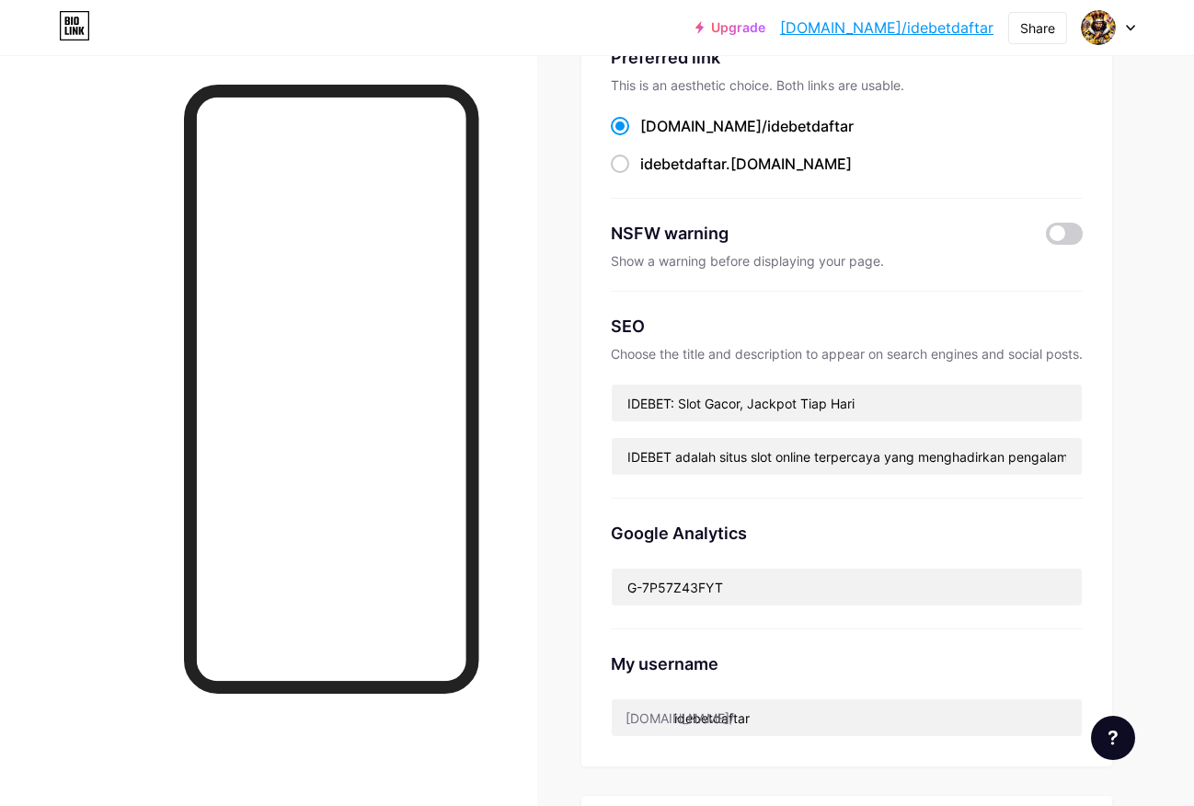
scroll to position [306, 0]
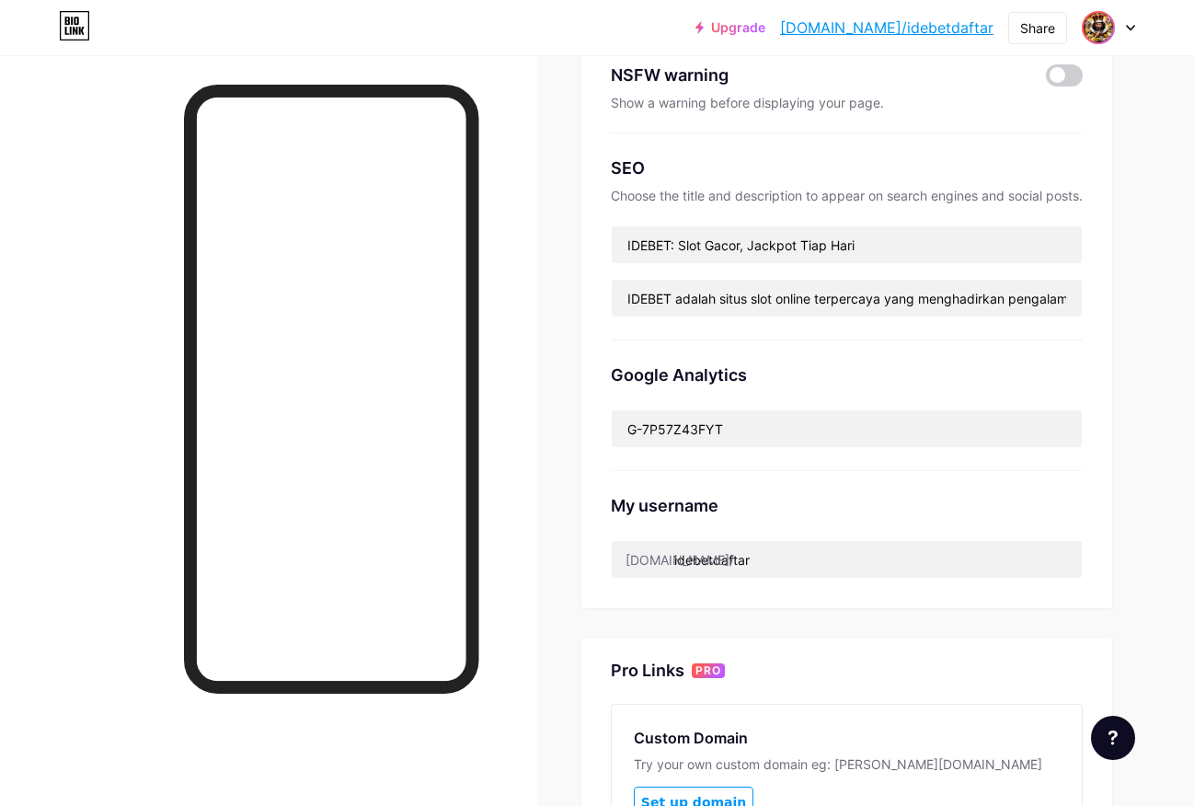
click at [1099, 28] on img at bounding box center [1097, 27] width 29 height 29
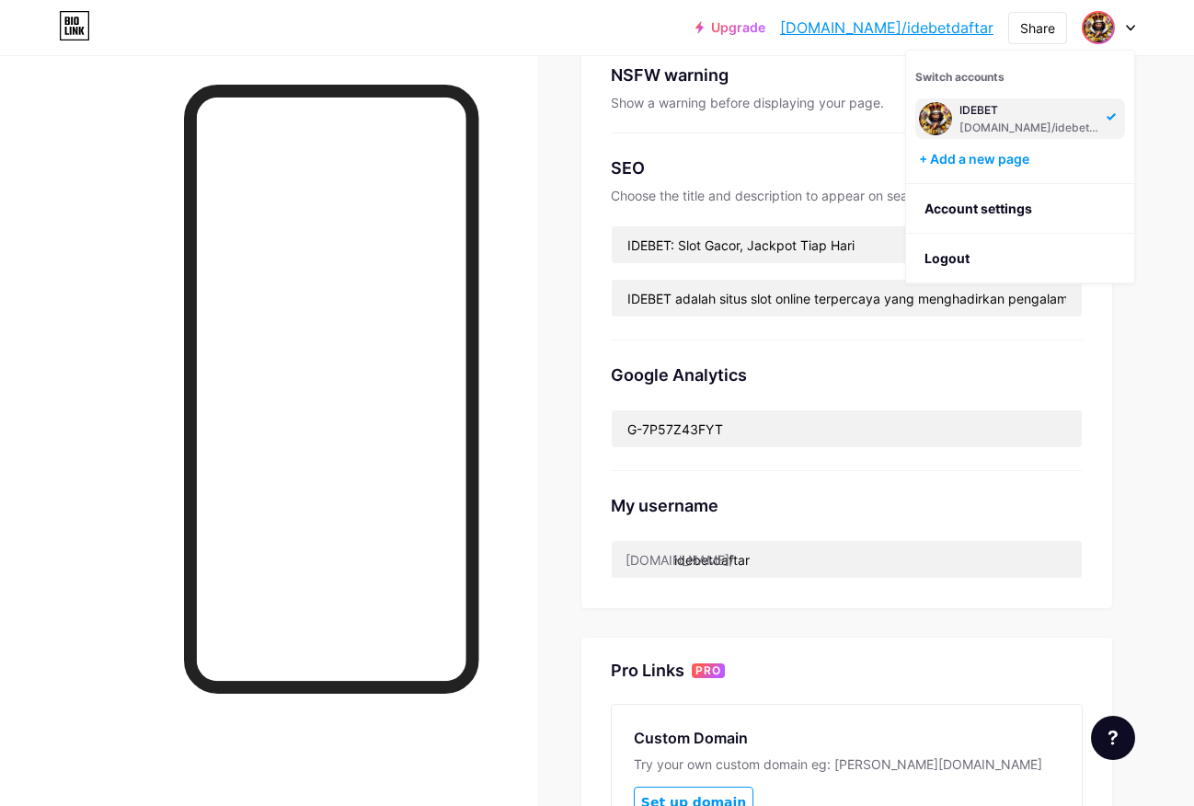
scroll to position [0, 0]
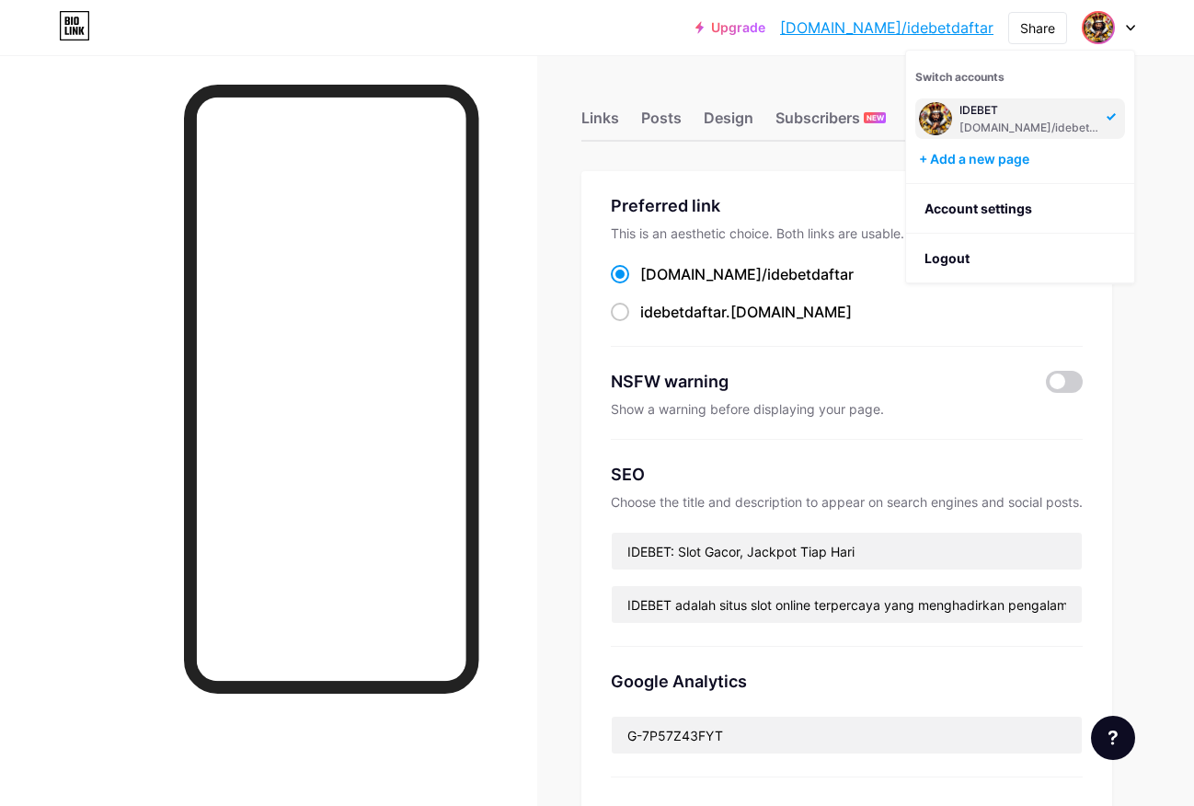
click at [854, 160] on div "Links Posts Design Subscribers NEW Stats Settings Preferred link This is an aes…" at bounding box center [594, 747] width 1189 height 1385
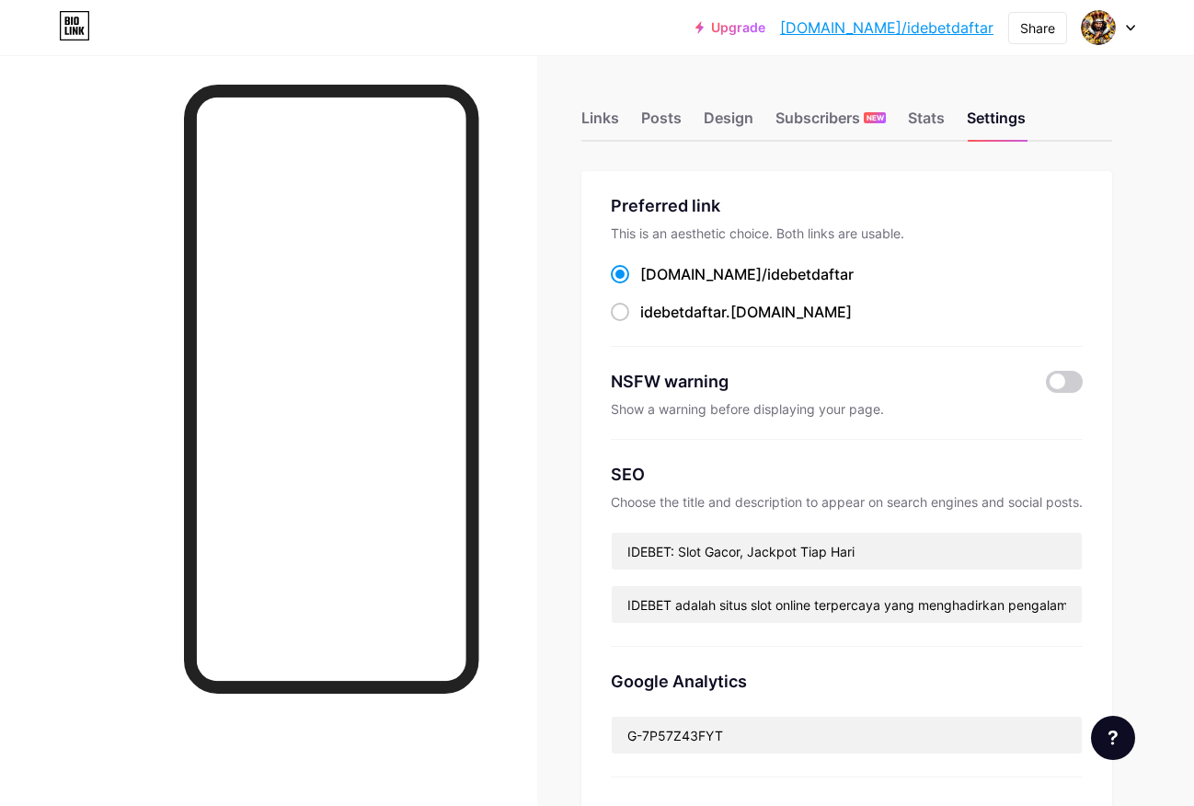
click at [622, 108] on div "Links Posts Design Subscribers NEW Stats Settings" at bounding box center [846, 109] width 531 height 64
click at [602, 113] on div "Links" at bounding box center [600, 123] width 38 height 33
